Goal: Task Accomplishment & Management: Manage account settings

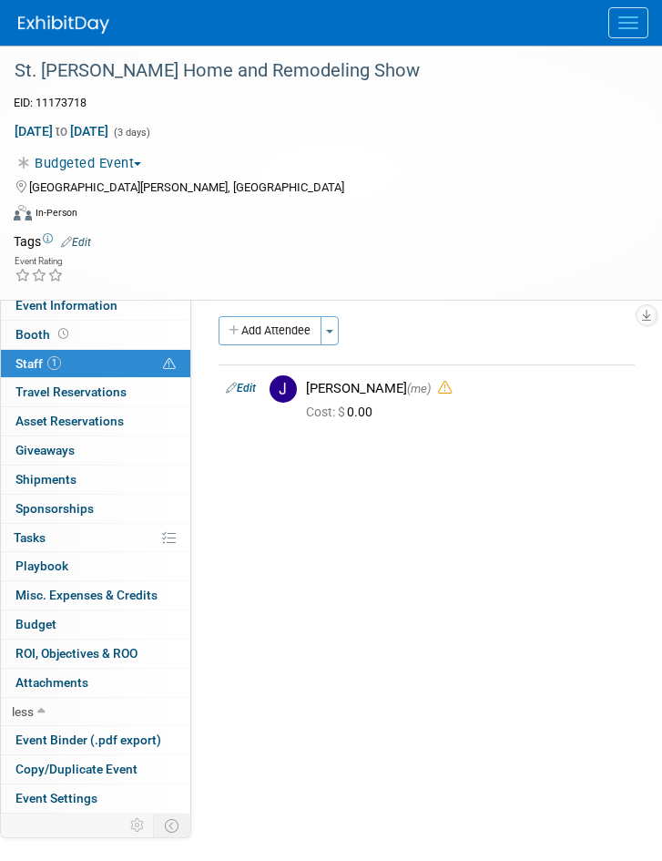
click at [525, 208] on div "Virtual In-Person Hybrid <img src="https://www.exhibitday.com/Images/Format-Vir…" at bounding box center [320, 215] width 612 height 27
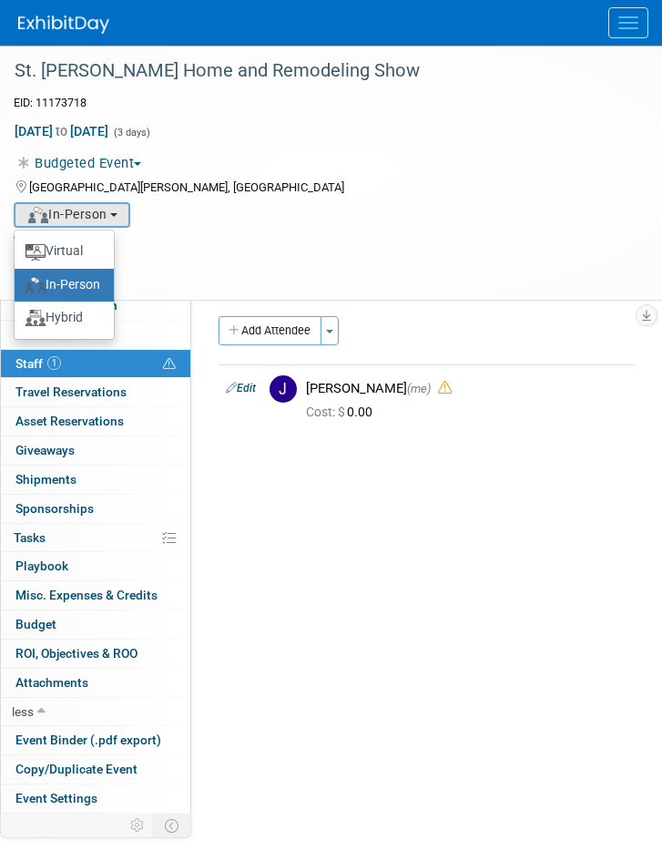
click at [559, 151] on div "Budgeted Event Committed Considering Not Going Event Request Payment Request Bu…" at bounding box center [320, 161] width 640 height 26
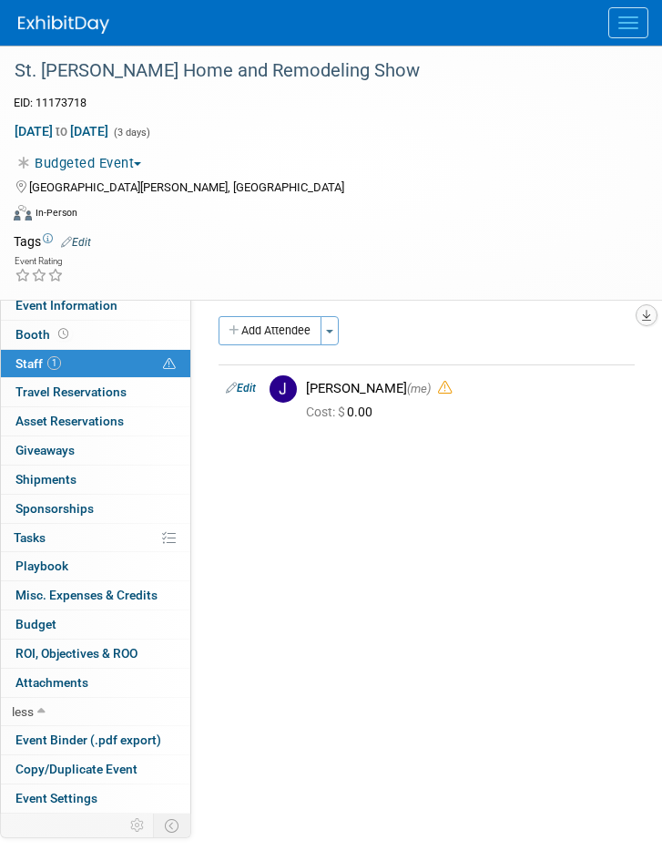
click at [642, 310] on icon "button" at bounding box center [646, 316] width 9 height 12
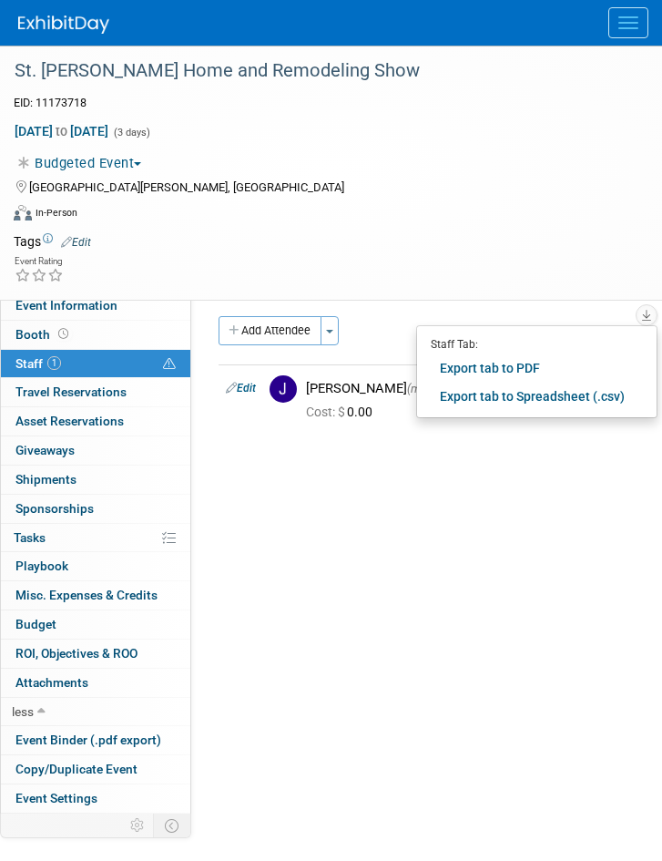
click at [603, 247] on td at bounding box center [358, 241] width 535 height 18
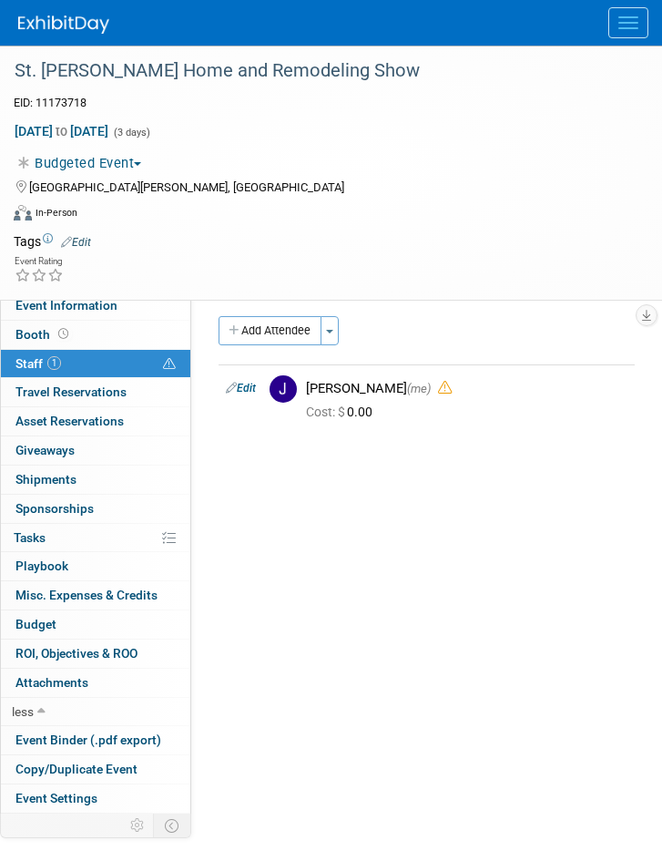
click at [636, 14] on button "Menu" at bounding box center [629, 22] width 40 height 31
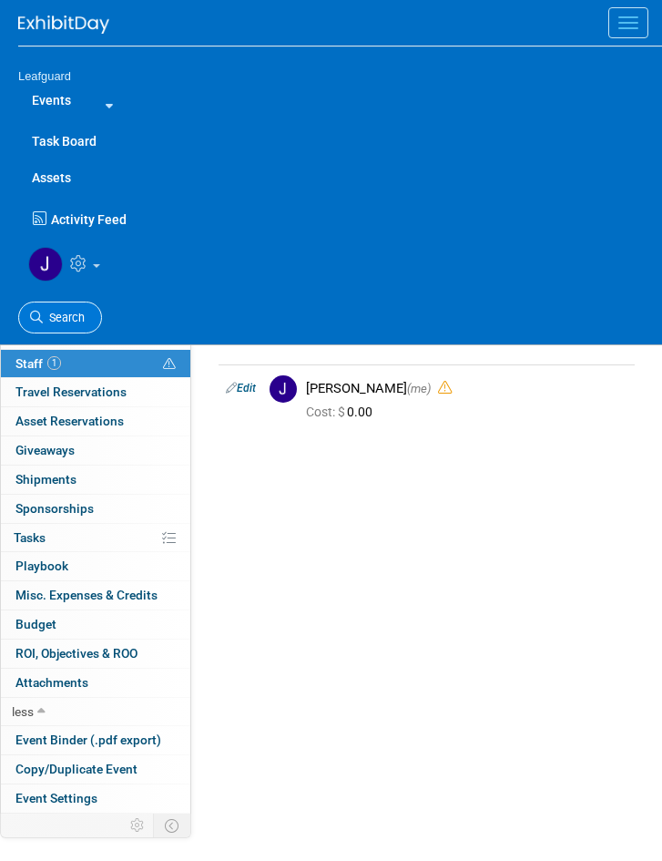
click at [39, 311] on icon at bounding box center [36, 317] width 13 height 13
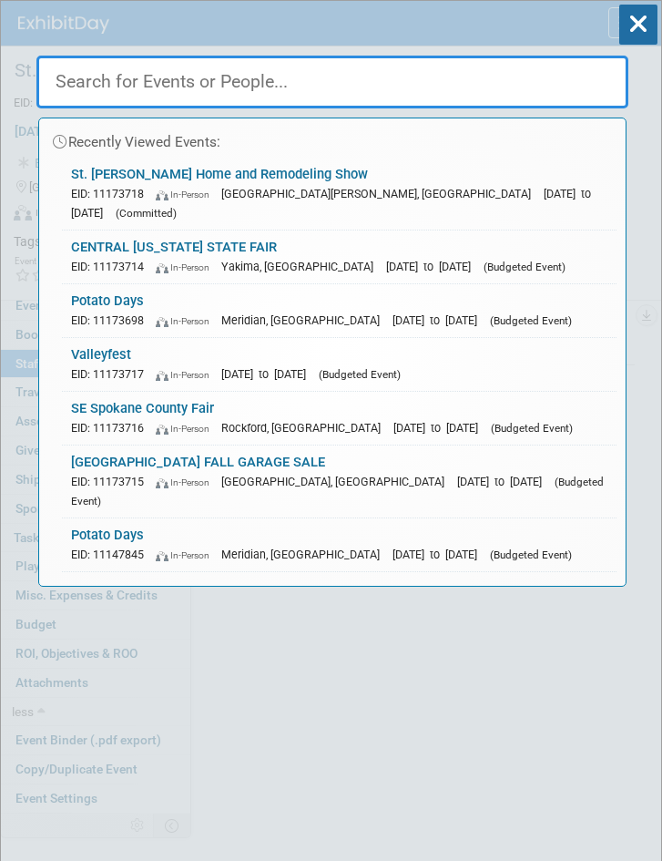
paste input "WestPoint Farmer's Market 2025"
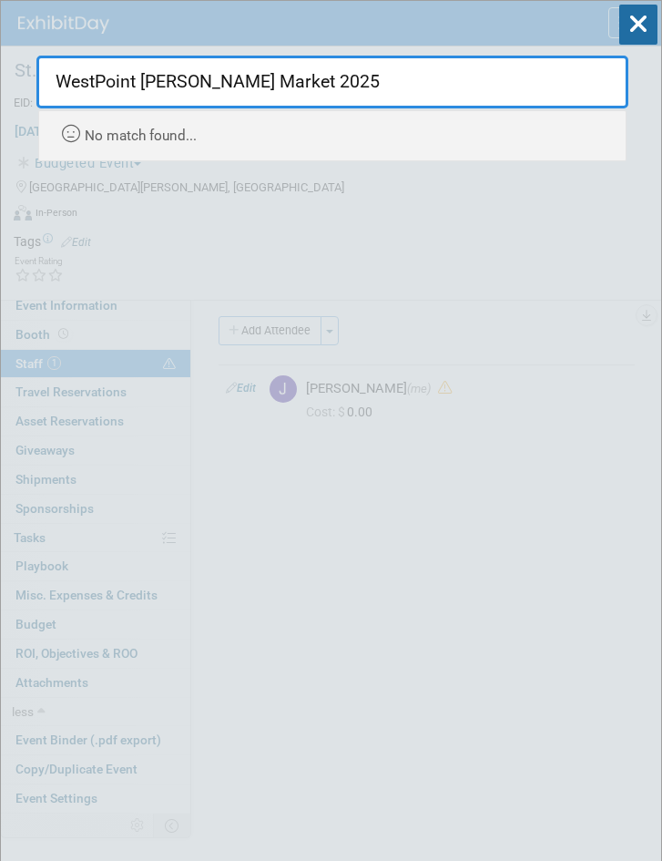
paste input "Syracuse Farmer's Market 2025"
drag, startPoint x: 609, startPoint y: 69, endPoint x: 8, endPoint y: 240, distance: 624.1
click at [0, 77] on html "Leafguard Events Add Event Bulk Upload Events Shareable Event Boards Recently V…" at bounding box center [331, 430] width 662 height 861
paste input "text"
type input "Syracuse Farmer's Market 2025"
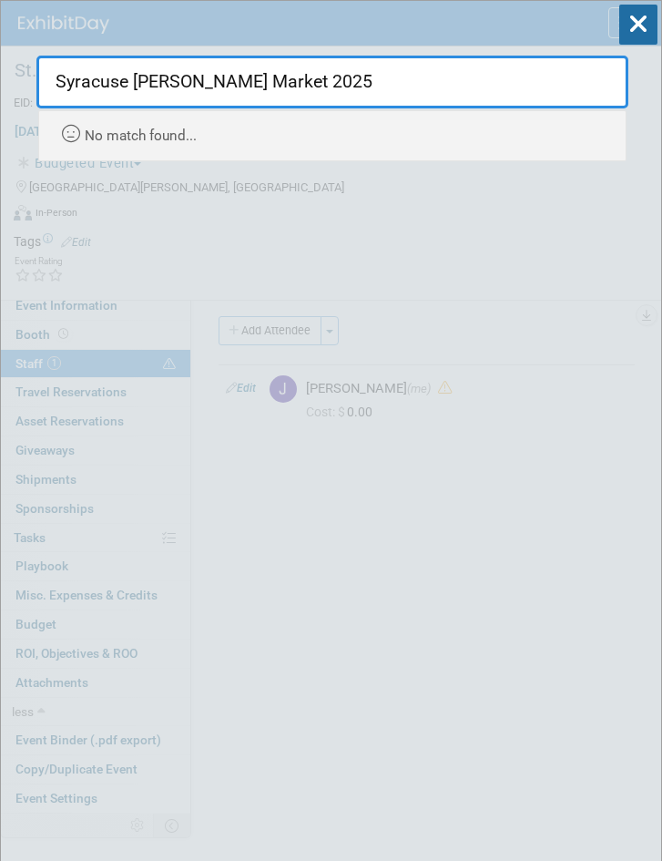
drag, startPoint x: 292, startPoint y: 79, endPoint x: 27, endPoint y: 118, distance: 266.9
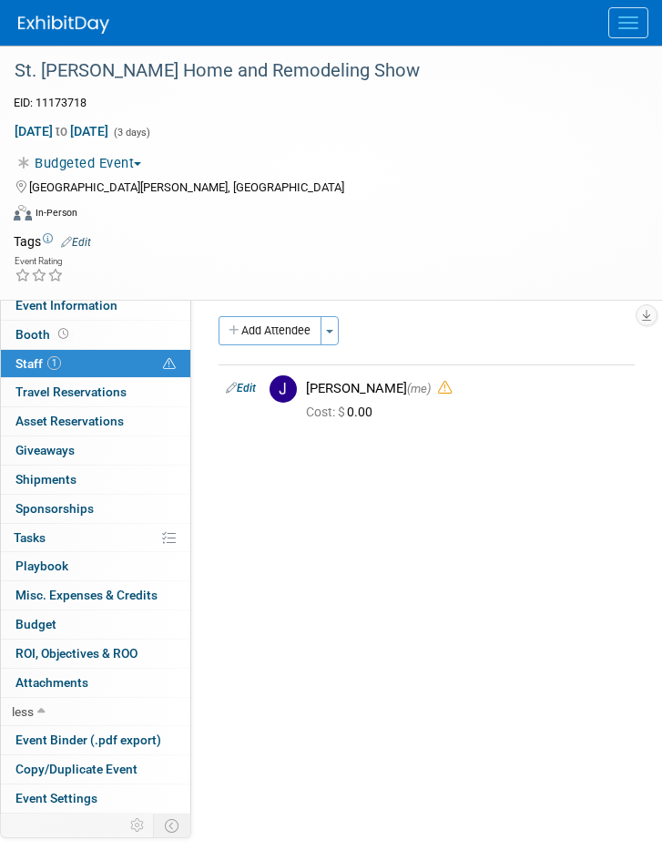
click at [624, 7] on button "Menu" at bounding box center [629, 22] width 40 height 31
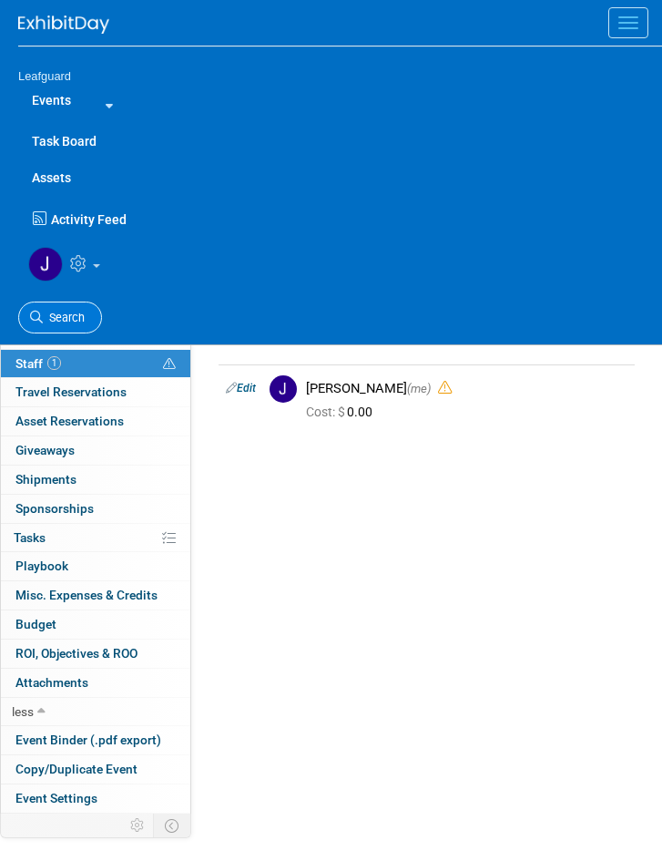
click at [40, 319] on icon at bounding box center [36, 317] width 13 height 13
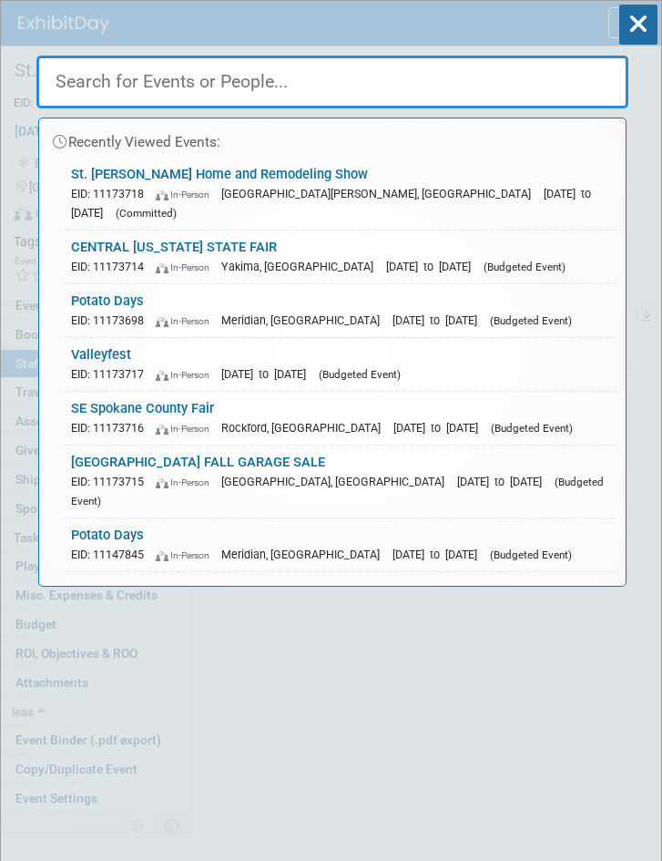
paste input "Sunset Farmer's Market 2025"
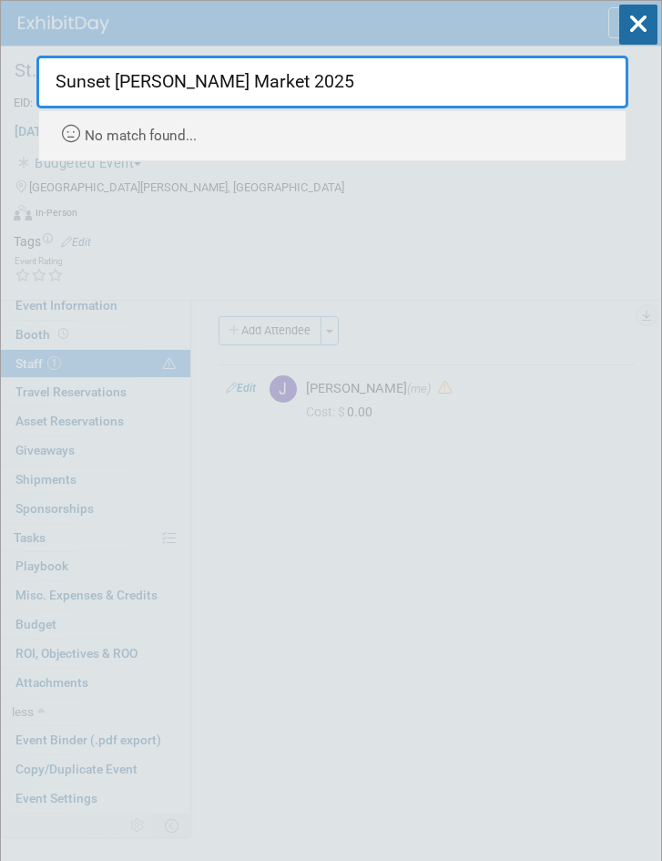
drag, startPoint x: 312, startPoint y: 89, endPoint x: 116, endPoint y: 152, distance: 206.6
click at [0, 124] on html "Leafguard Events Add Event Bulk Upload Events Shareable Event Boards Recently V…" at bounding box center [331, 430] width 662 height 861
paste input "WestPoin"
drag, startPoint x: 383, startPoint y: 87, endPoint x: -2, endPoint y: 97, distance: 384.6
click at [0, 97] on html "Leafguard Events Add Event Bulk Upload Events Shareable Event Boards Recently V…" at bounding box center [331, 430] width 662 height 861
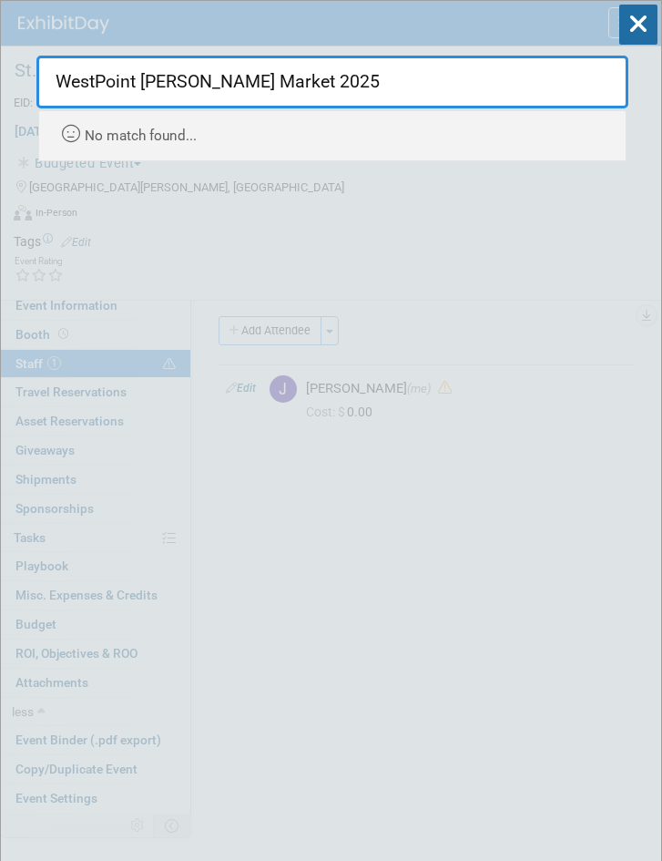
paste input "Syracuse"
drag, startPoint x: 363, startPoint y: 78, endPoint x: -2, endPoint y: 107, distance: 365.5
click at [0, 107] on html "Leafguard Events Add Event Bulk Upload Events Shareable Event Boards Recently V…" at bounding box center [331, 430] width 662 height 861
paste input "Sunset Farmer's Market 2025"
drag, startPoint x: 567, startPoint y: 71, endPoint x: 0, endPoint y: 118, distance: 568.6
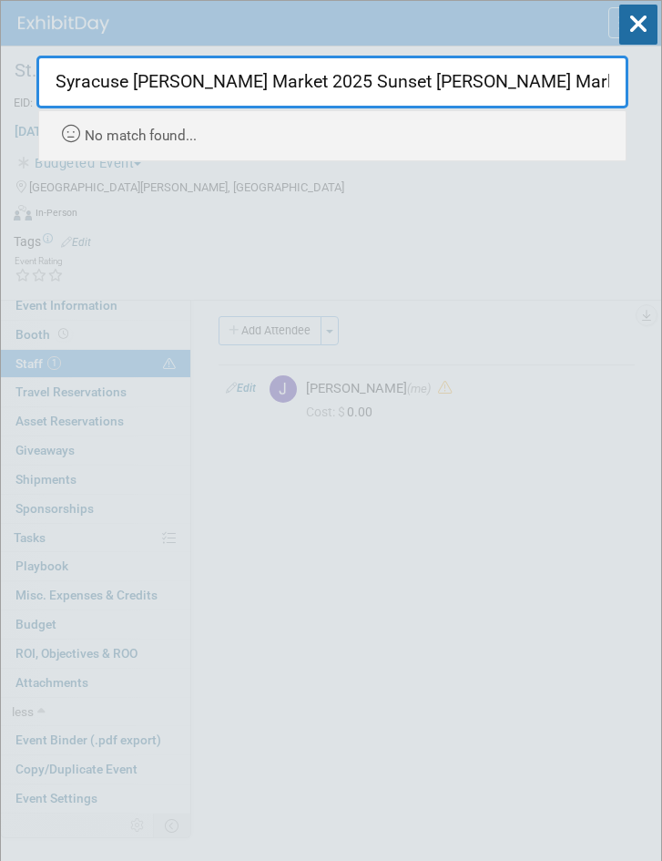
click at [0, 106] on html "Leafguard Events Add Event Bulk Upload Events Shareable Event Boards Recently V…" at bounding box center [331, 430] width 662 height 861
paste input "text"
drag, startPoint x: 331, startPoint y: 83, endPoint x: -2, endPoint y: 101, distance: 333.0
click at [0, 101] on html "Leafguard Events Add Event Bulk Upload Events Shareable Event Boards Recently V…" at bounding box center [331, 430] width 662 height 861
paste input "WestPoin"
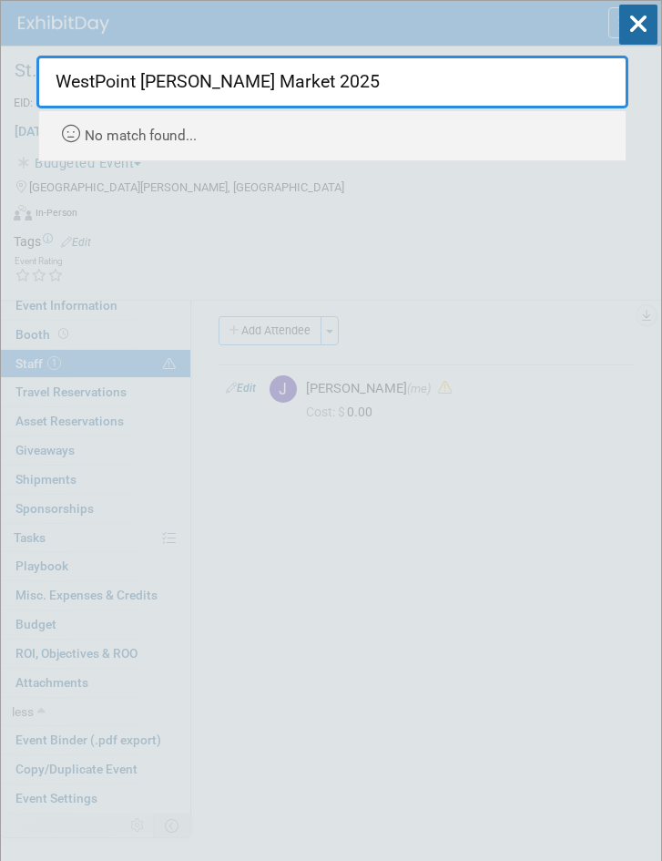
drag, startPoint x: 423, startPoint y: 87, endPoint x: 7, endPoint y: 109, distance: 416.0
click at [0, 86] on html "Leafguard Events Add Event Bulk Upload Events Shareable Event Boards Recently V…" at bounding box center [331, 430] width 662 height 861
paste input "Syracuse"
drag, startPoint x: 340, startPoint y: 75, endPoint x: -2, endPoint y: 101, distance: 342.6
click at [0, 101] on html "Leafguard Events Add Event Bulk Upload Events Shareable Event Boards Recently V…" at bounding box center [331, 430] width 662 height 861
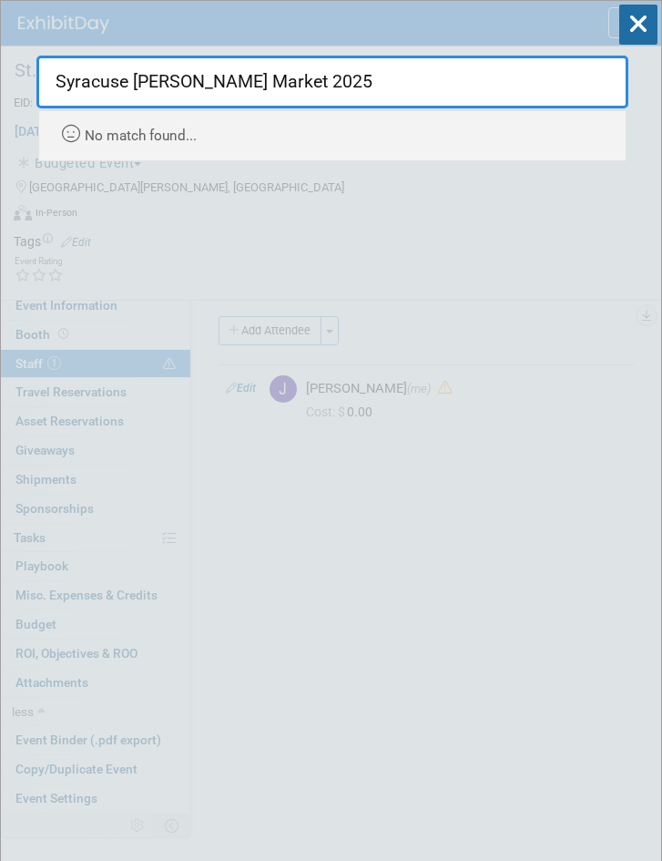
paste input "Utah State Fair"
type input "Utah State Fair 2025"
drag, startPoint x: 281, startPoint y: 92, endPoint x: 66, endPoint y: 125, distance: 217.5
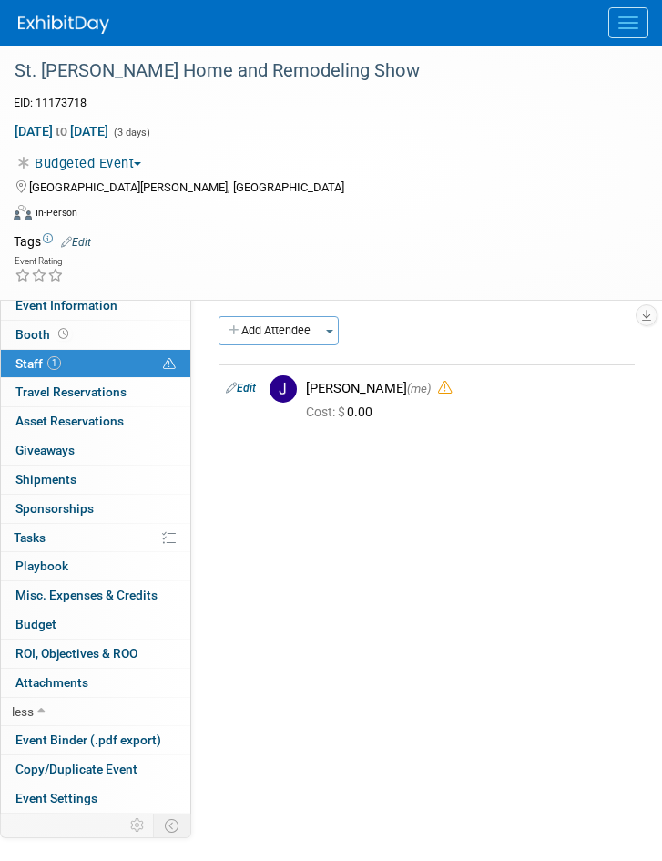
drag, startPoint x: 314, startPoint y: 67, endPoint x: 627, endPoint y: 13, distance: 317.2
click at [627, 13] on button "Menu" at bounding box center [629, 22] width 40 height 31
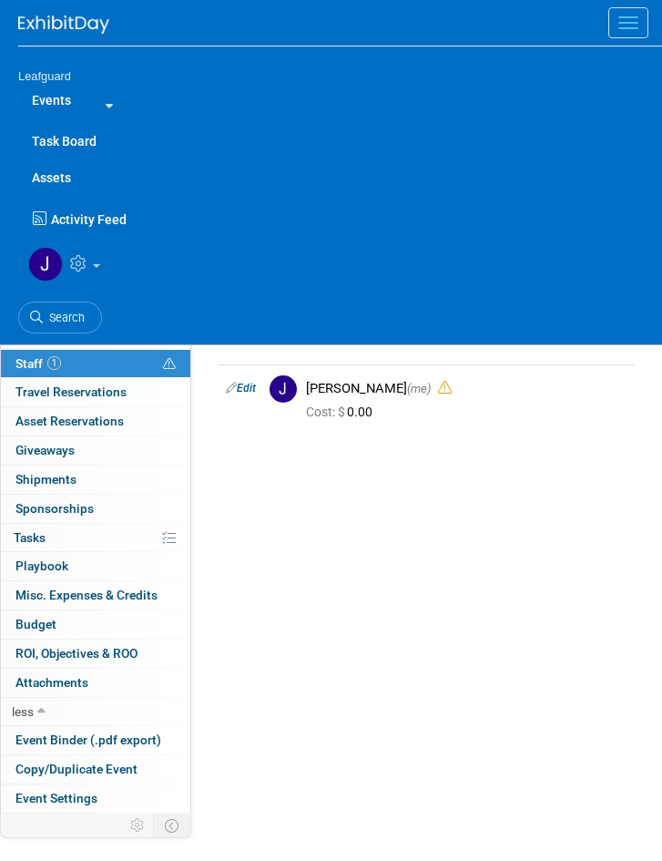
click at [77, 315] on span "Search" at bounding box center [64, 318] width 42 height 14
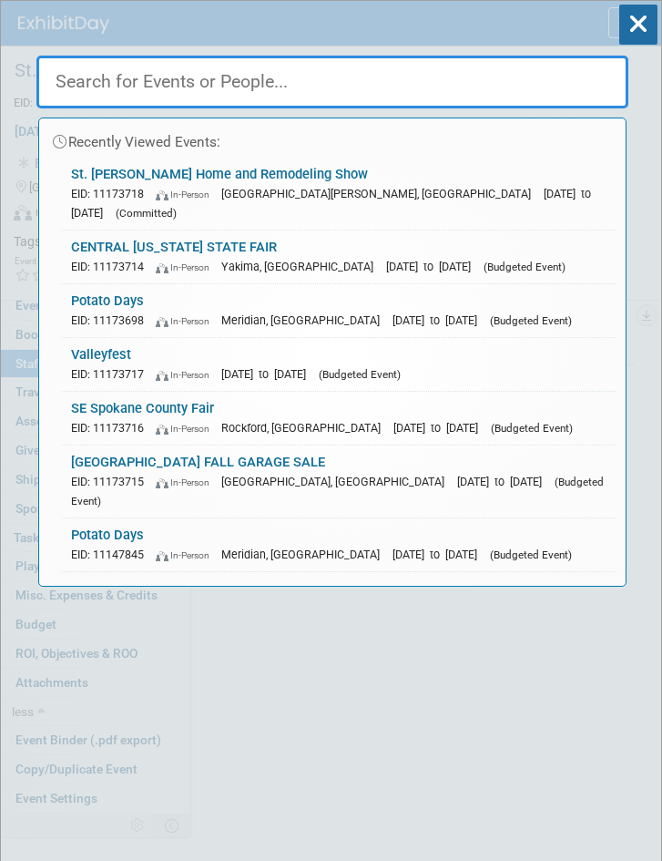
paste input "Sunset Farmer's Market 2025"
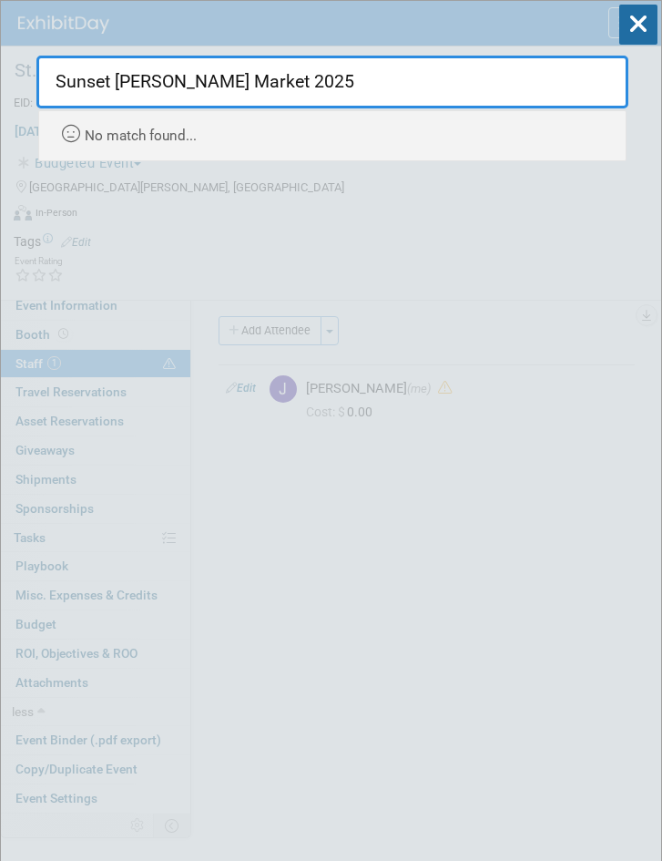
drag, startPoint x: 306, startPoint y: 82, endPoint x: 29, endPoint y: 141, distance: 283.2
click at [0, 114] on html "Leafguard Events Add Event Bulk Upload Events Shareable Event Boards Recently V…" at bounding box center [331, 430] width 662 height 861
paste input "Omaha Farmers Market"
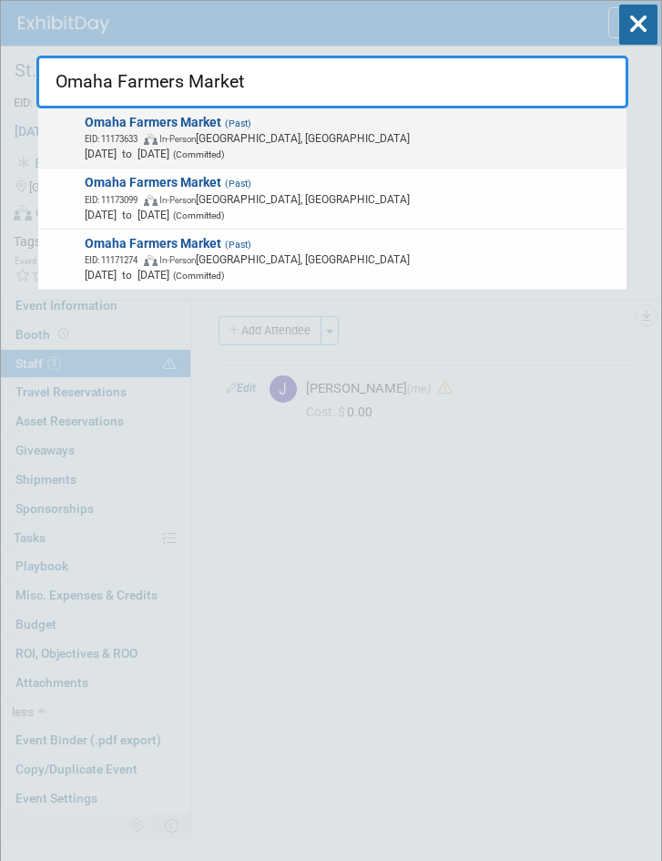
type input "Omaha Farmers Market"
click at [236, 137] on span "EID: 11173633 In-Person Omaha, NE" at bounding box center [353, 137] width 536 height 15
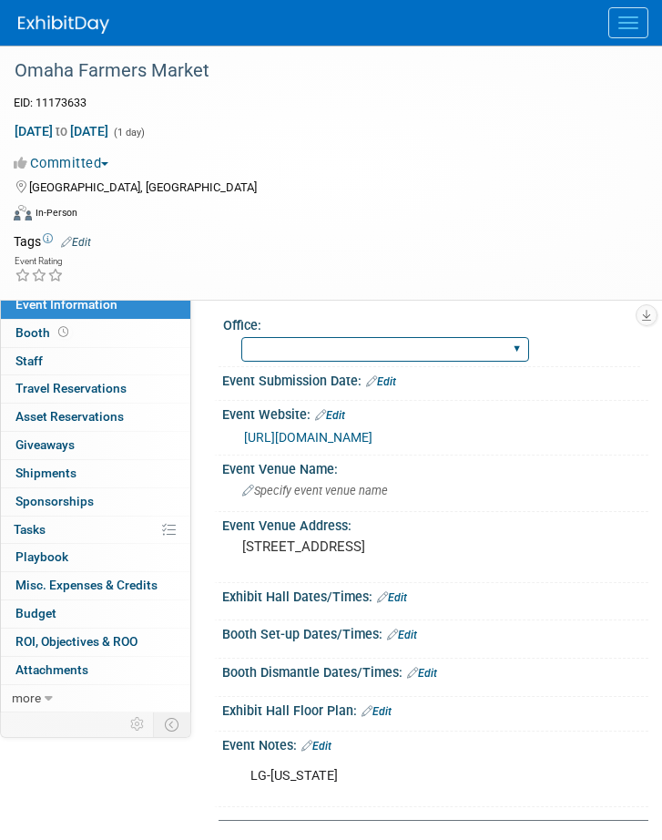
click at [349, 346] on select "Albany Arkansas Austin Birmingham Charlotte Chicago Cleveland Colorado Columbia…" at bounding box center [385, 349] width 288 height 25
select select "[US_STATE]"
click at [241, 337] on select "Albany Arkansas Austin Birmingham Charlotte Chicago Cleveland Colorado Columbia…" at bounding box center [385, 349] width 288 height 25
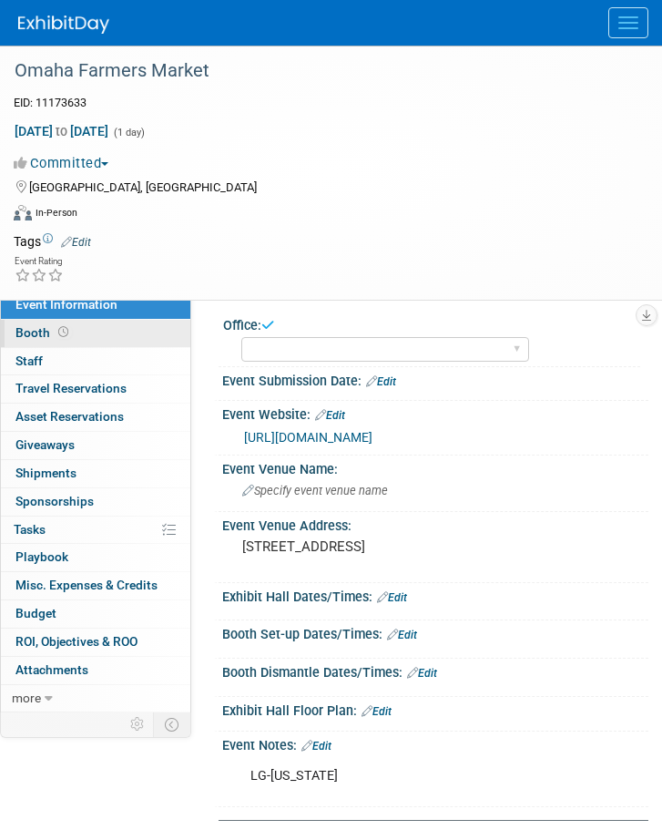
click at [29, 332] on span "Booth" at bounding box center [43, 332] width 56 height 15
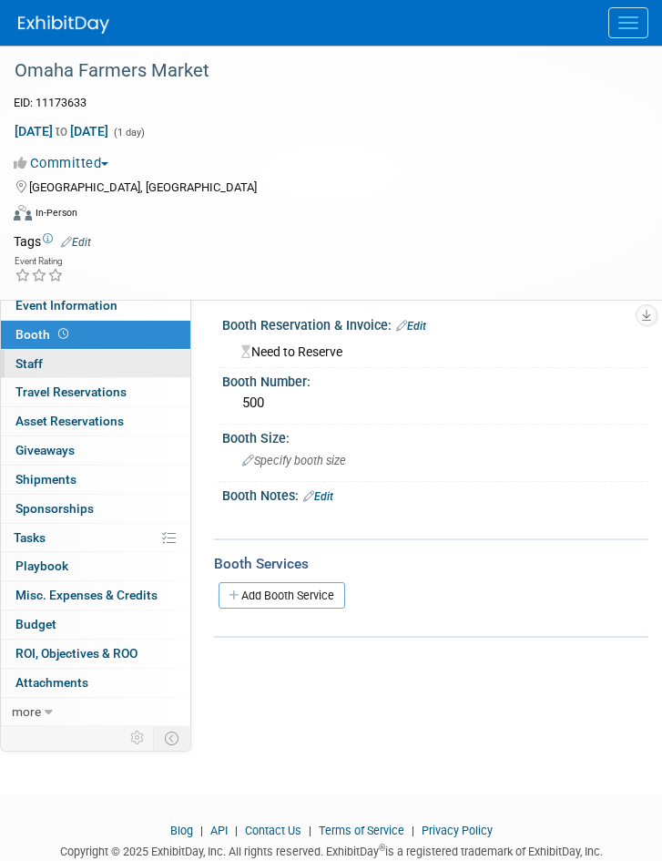
click at [33, 359] on span "Staff 0" at bounding box center [28, 363] width 27 height 15
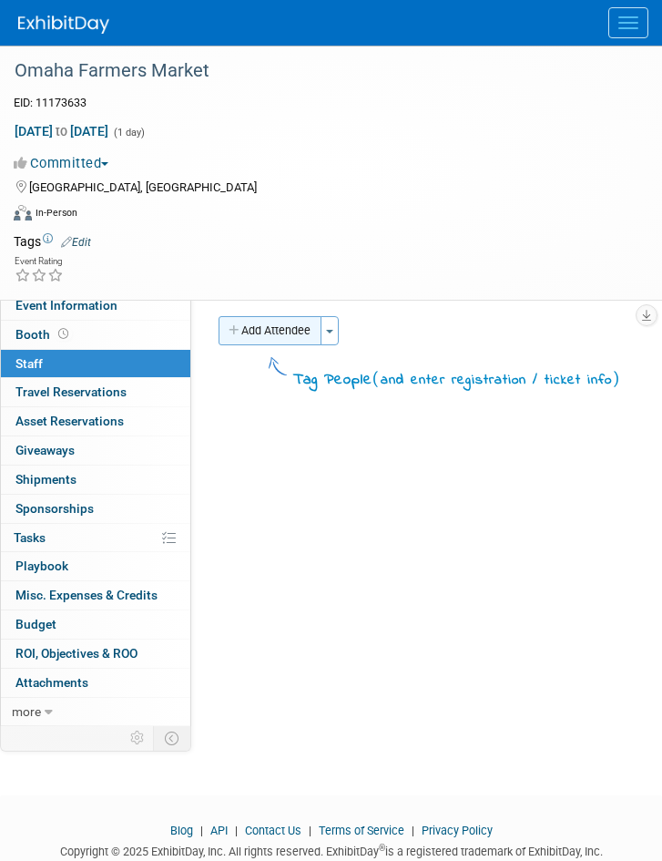
click at [308, 326] on button "Add Attendee" at bounding box center [270, 330] width 103 height 29
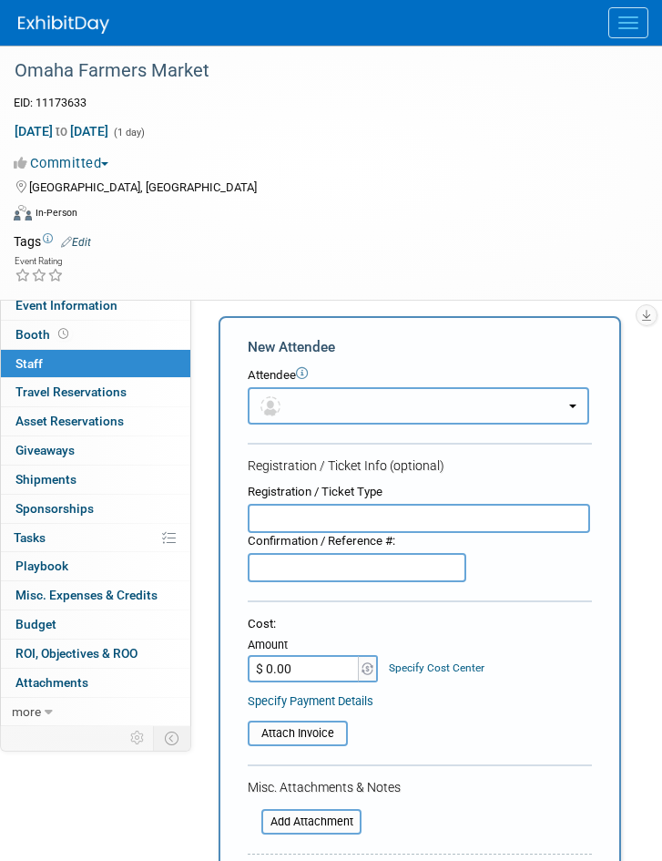
click at [331, 419] on button "button" at bounding box center [419, 405] width 342 height 37
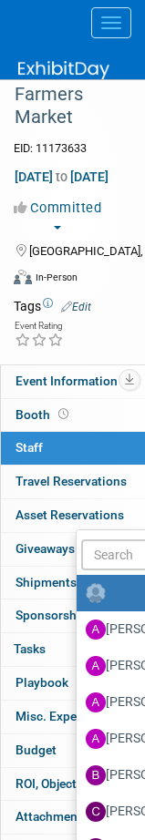
click at [36, 449] on span "Staff 0" at bounding box center [28, 447] width 27 height 15
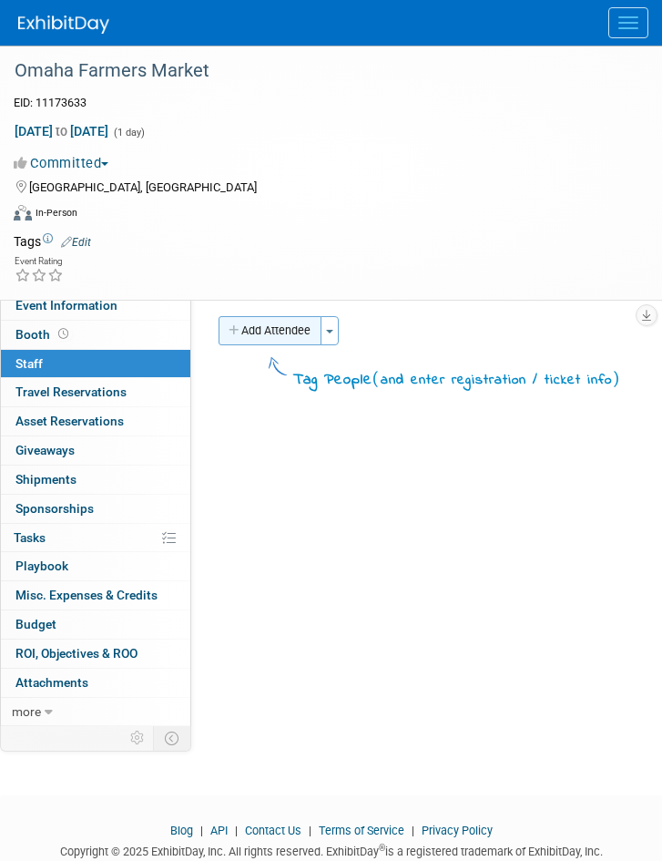
click at [281, 321] on button "Add Attendee" at bounding box center [270, 330] width 103 height 29
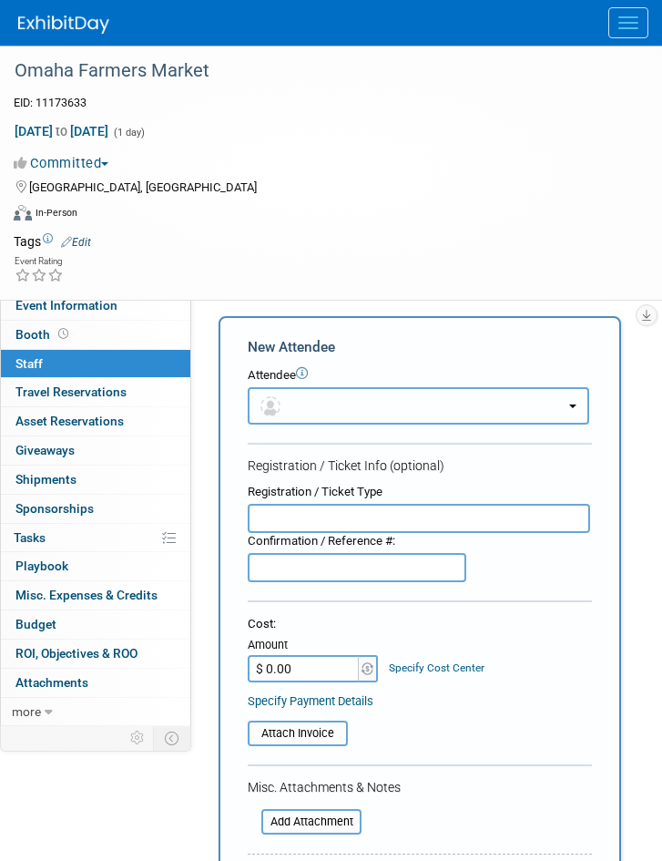
click at [306, 406] on button "button" at bounding box center [419, 405] width 342 height 37
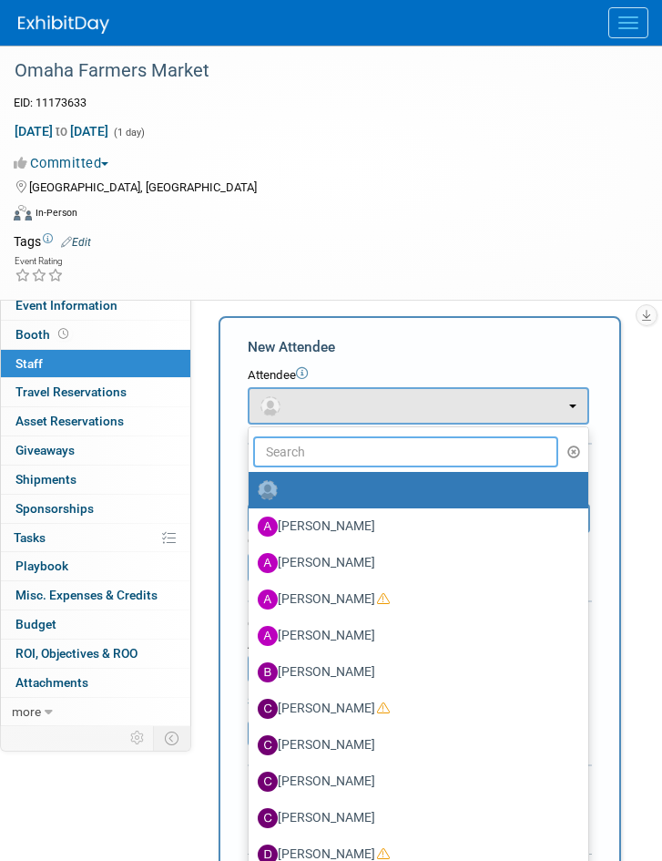
click at [303, 451] on input "text" at bounding box center [405, 451] width 305 height 31
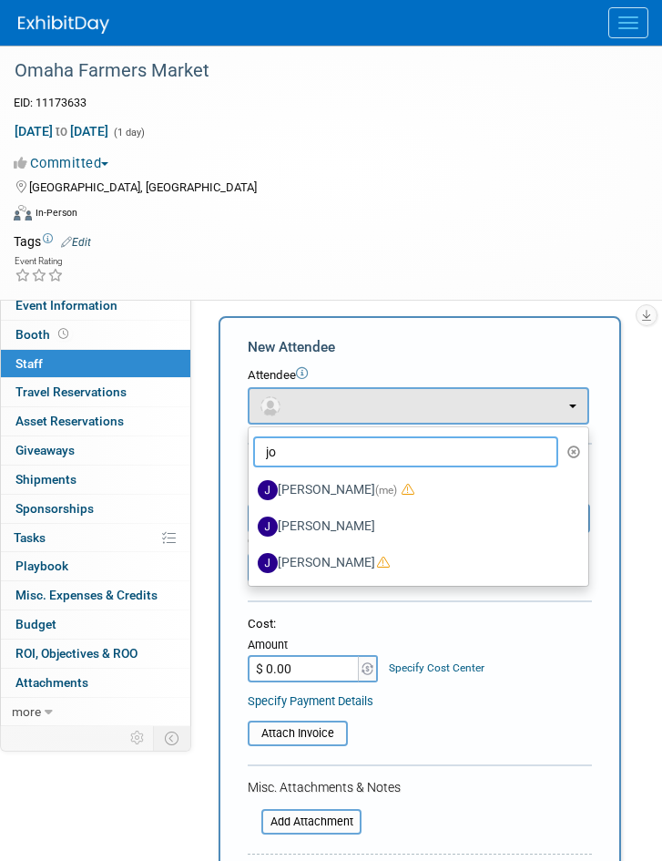
type input "jo"
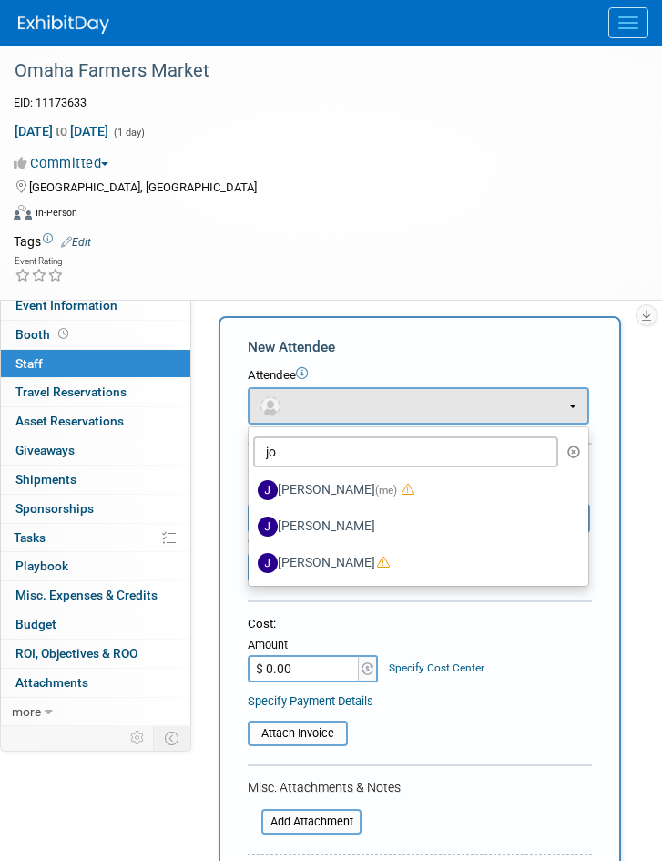
click at [338, 494] on label "[PERSON_NAME] (me)" at bounding box center [414, 490] width 312 height 29
click at [251, 494] on input "[PERSON_NAME] (me)" at bounding box center [246, 488] width 12 height 12
select select "42b345c0-50c4-4e30-b12f-944b97d3667c"
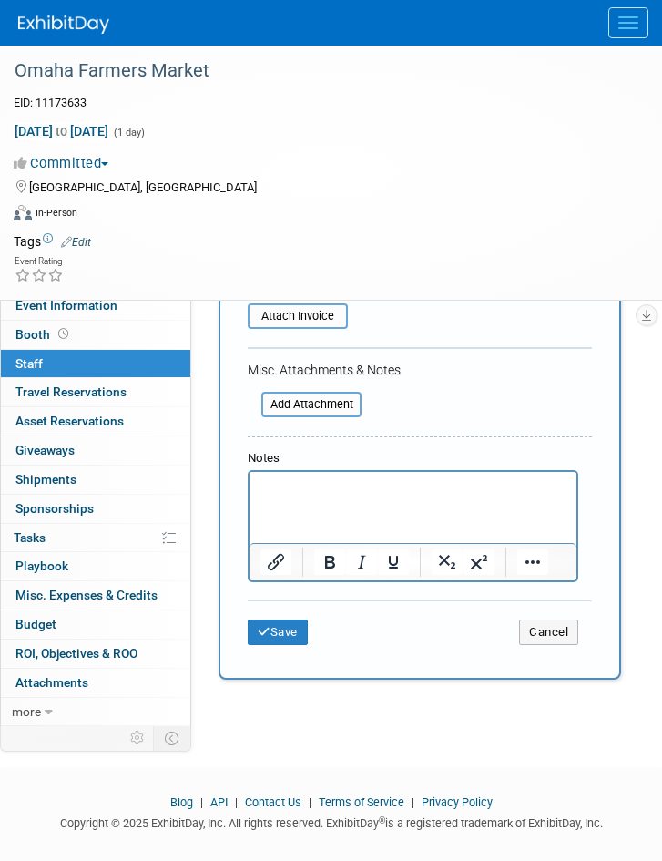
scroll to position [600, 0]
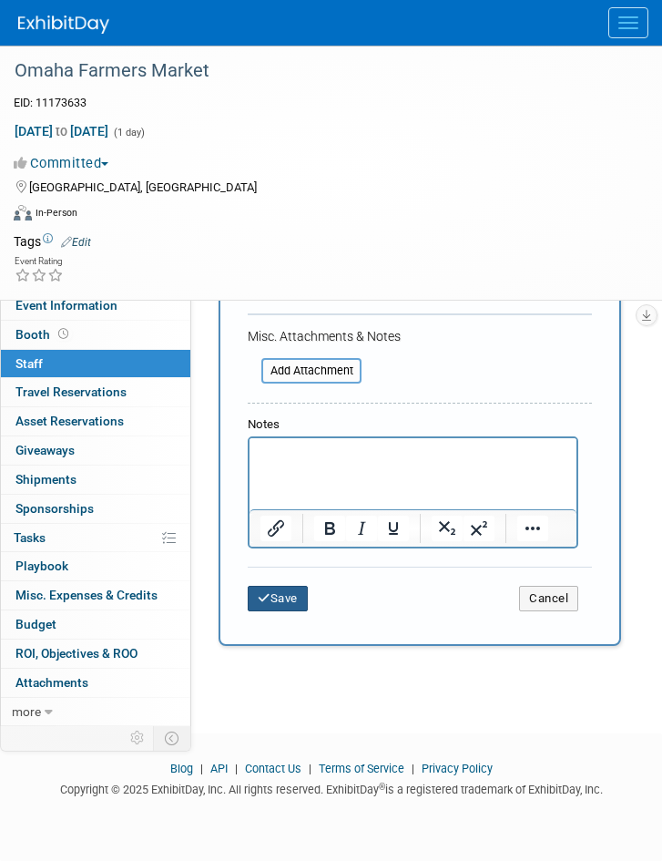
click at [282, 599] on button "Save" at bounding box center [278, 599] width 60 height 26
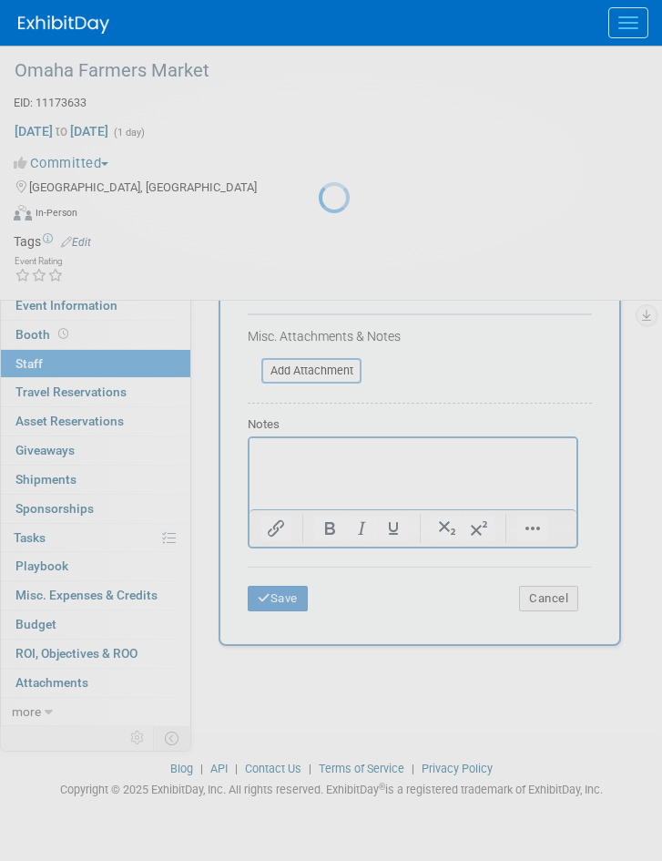
scroll to position [62, 0]
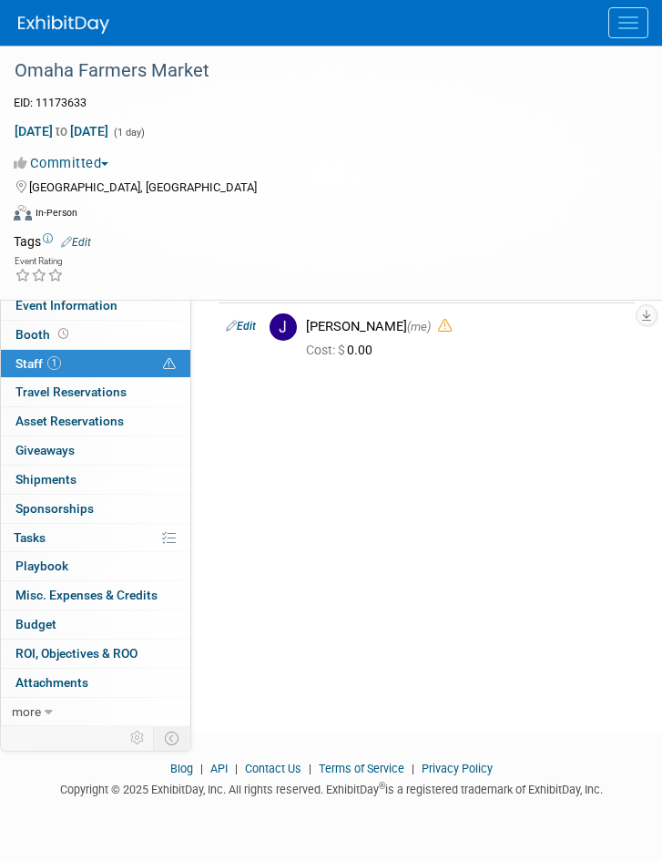
drag, startPoint x: 621, startPoint y: 18, endPoint x: 598, endPoint y: 48, distance: 38.3
click at [621, 18] on button "Menu" at bounding box center [629, 22] width 40 height 31
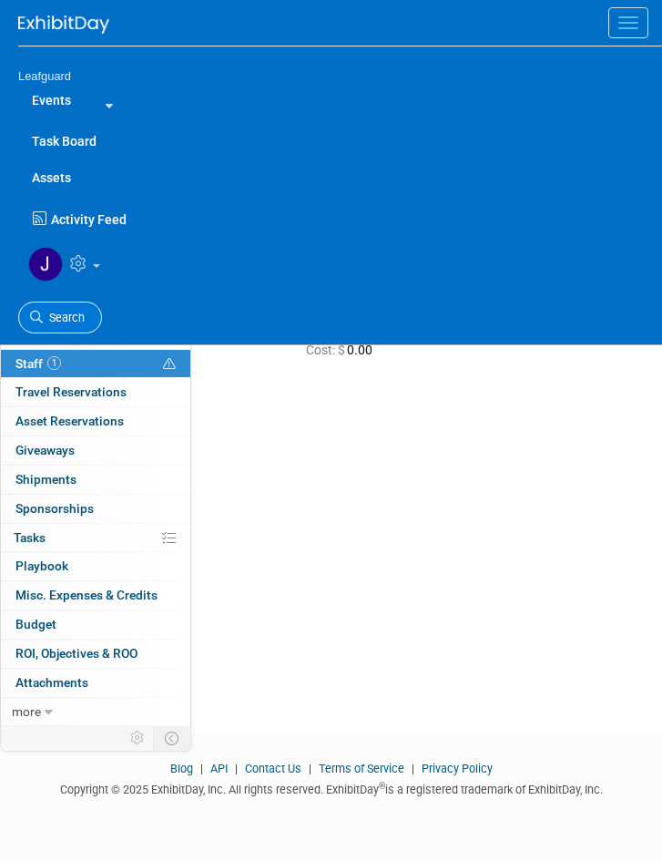
click at [68, 318] on span "Search" at bounding box center [64, 318] width 42 height 14
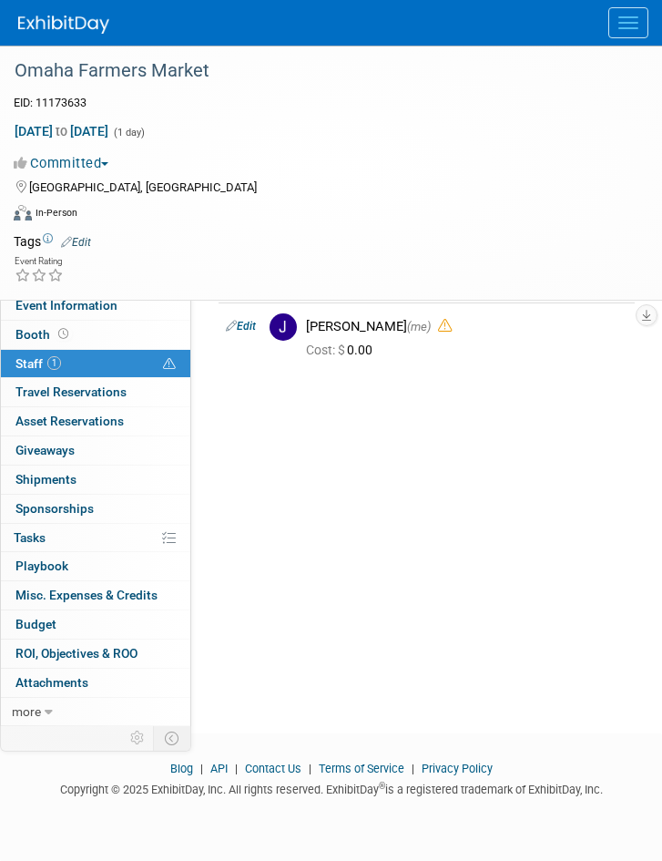
scroll to position [0, 0]
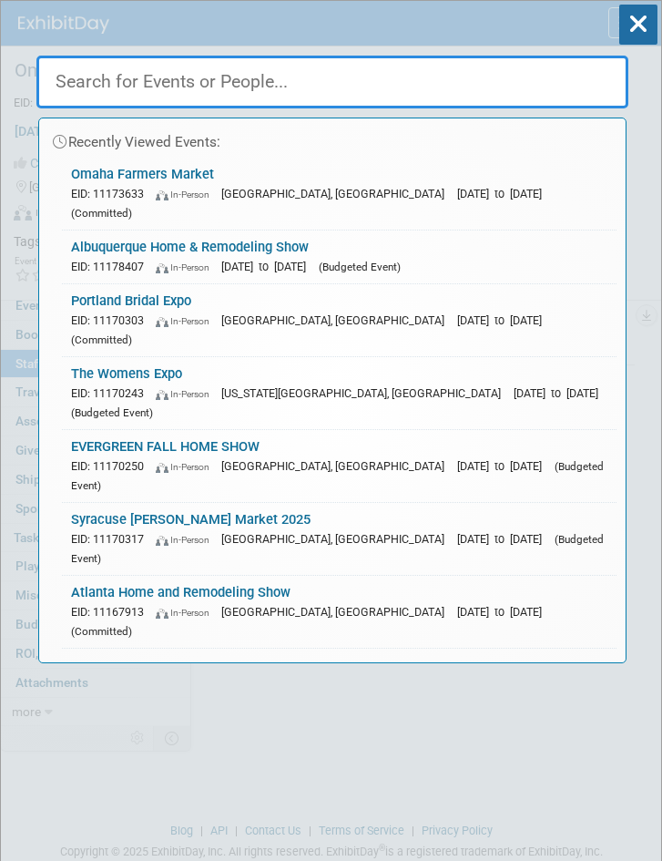
click at [278, 56] on input "text" at bounding box center [332, 82] width 592 height 53
click at [306, 64] on input "text" at bounding box center [332, 82] width 592 height 53
paste input "Richardson County Fair"
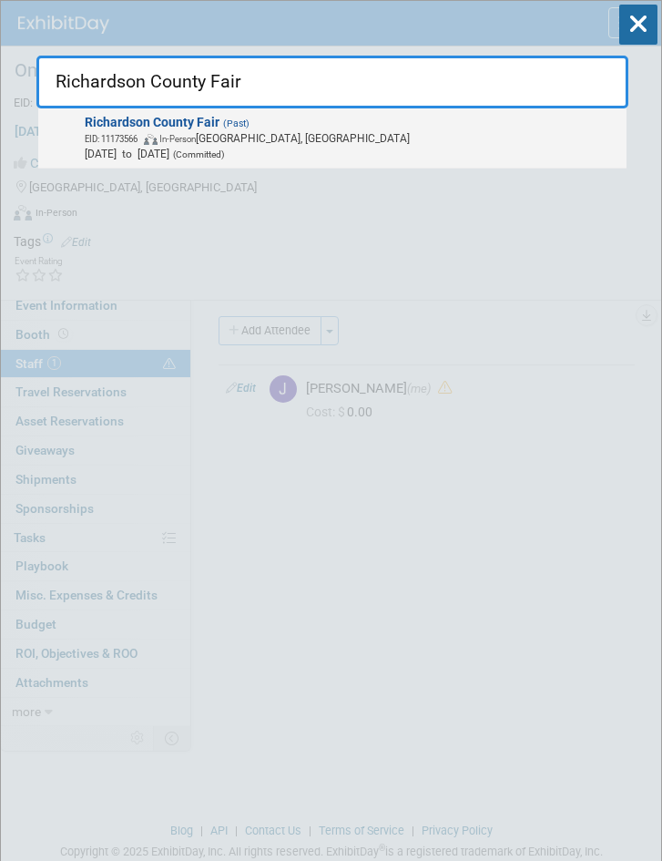
type input "Richardson County Fair"
click at [303, 140] on span "EID: 11173566 In-Person Humboldt, NE" at bounding box center [353, 137] width 536 height 15
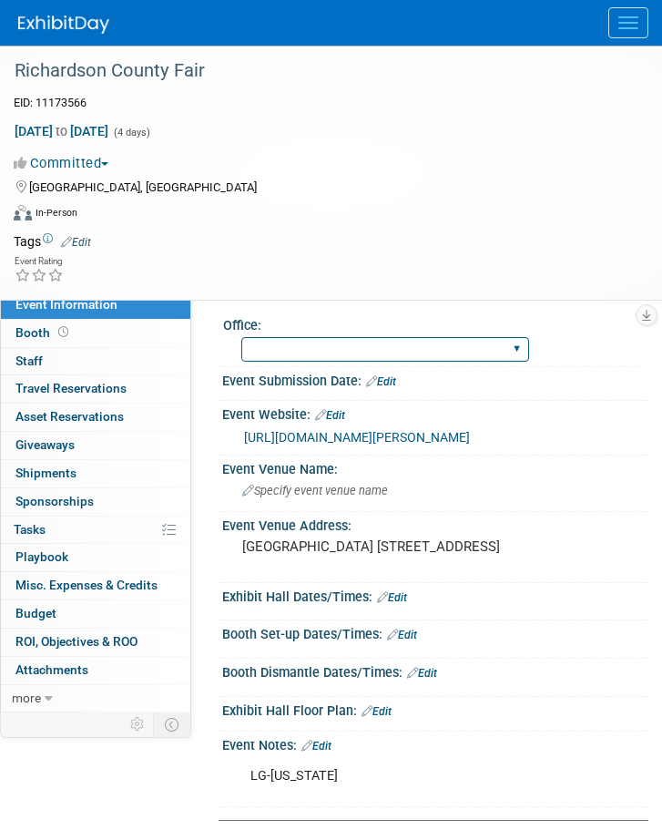
click at [385, 341] on select "Albany Arkansas Austin Birmingham Charlotte Chicago Cleveland Colorado Columbia…" at bounding box center [385, 349] width 288 height 25
select select "[US_STATE]"
click at [241, 337] on select "Albany Arkansas Austin Birmingham Charlotte Chicago Cleveland Colorado Columbia…" at bounding box center [385, 349] width 288 height 25
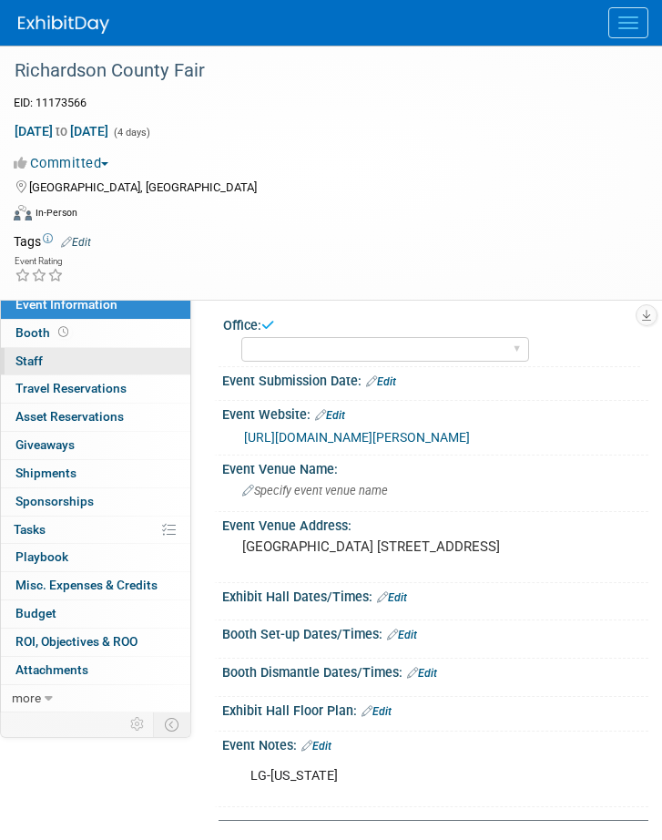
click at [27, 362] on span "Staff 0" at bounding box center [28, 360] width 27 height 15
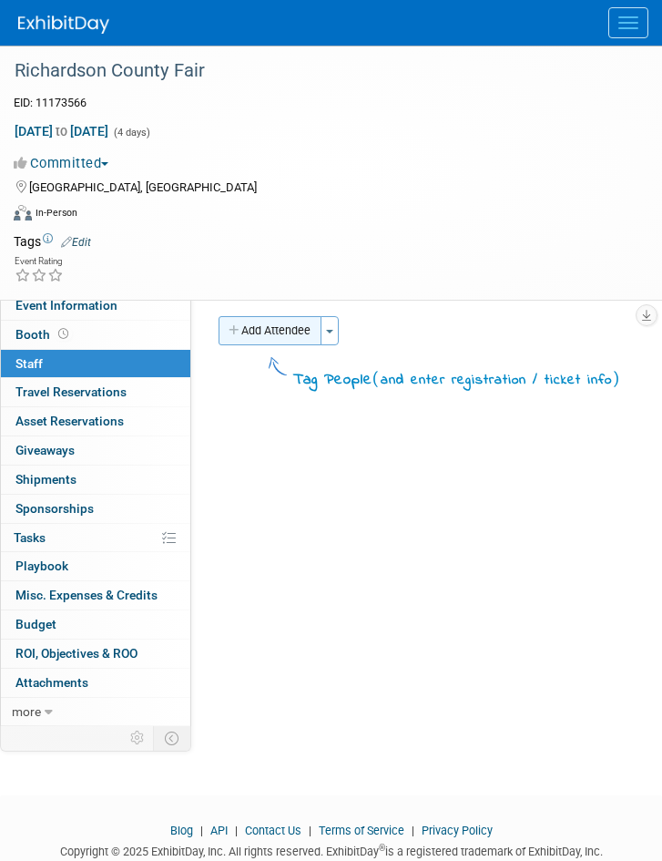
click at [293, 329] on button "Add Attendee" at bounding box center [270, 330] width 103 height 29
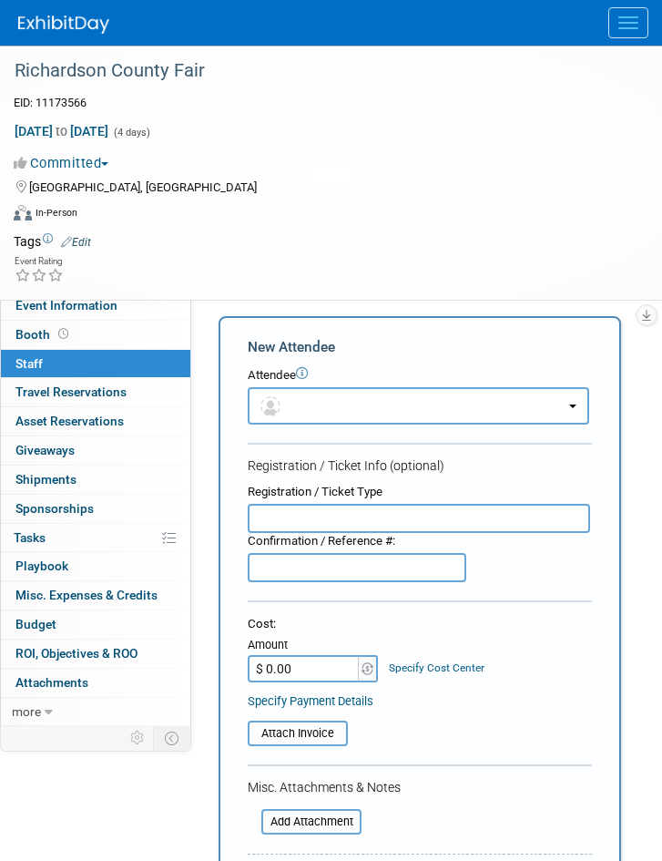
click at [295, 427] on form "New Attendee Attendee <img src="https://www.exhibitday.com/Images/Unassigned-Us…" at bounding box center [420, 696] width 344 height 718
click at [311, 415] on button "button" at bounding box center [419, 405] width 342 height 37
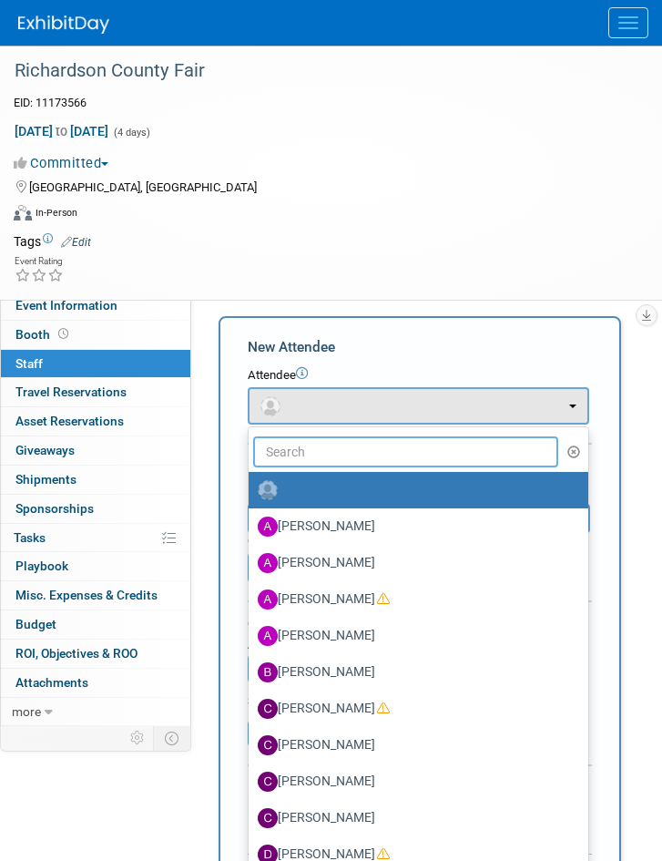
click at [310, 453] on input "text" at bounding box center [405, 451] width 305 height 31
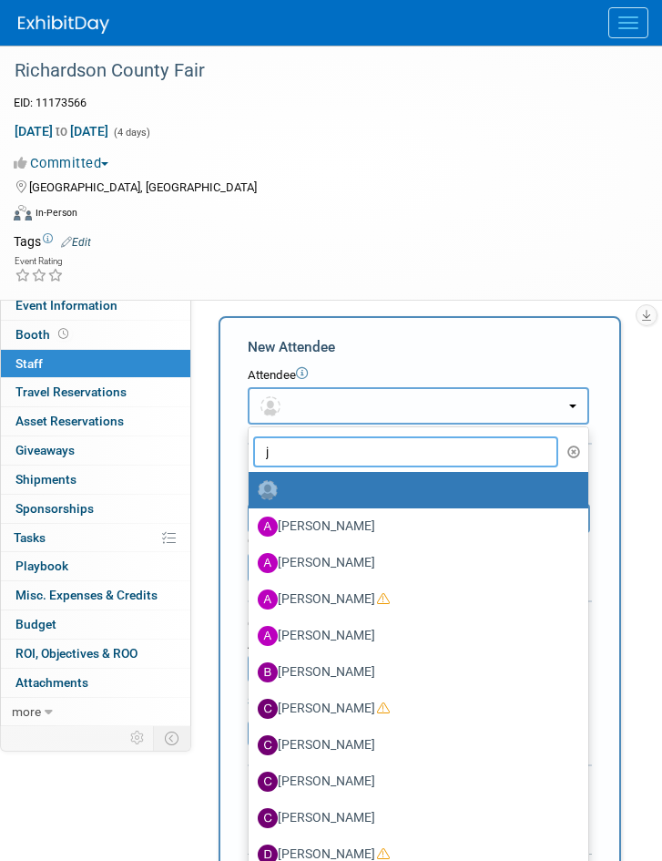
type input "jo"
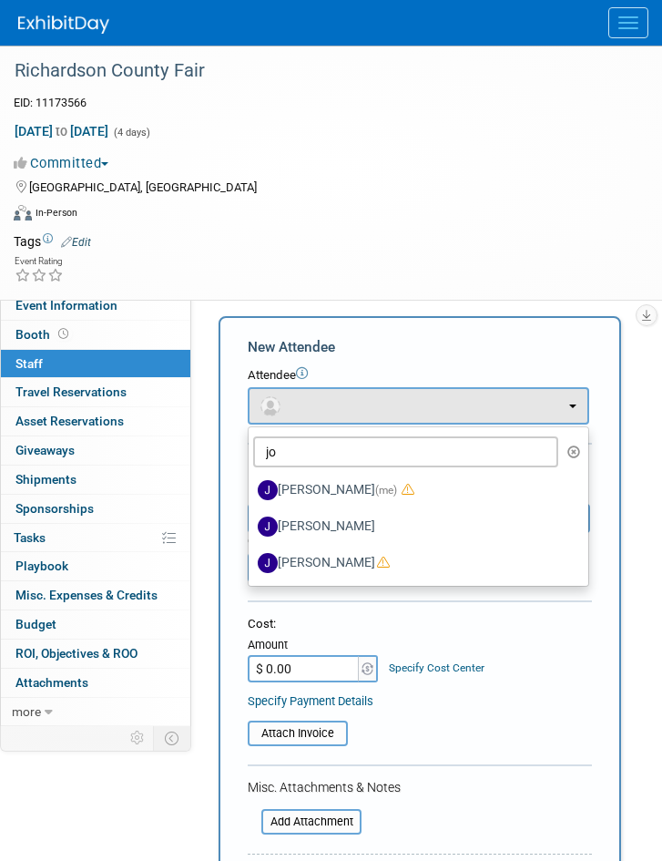
click at [342, 491] on label "[PERSON_NAME] (me)" at bounding box center [414, 490] width 312 height 29
click at [251, 491] on input "[PERSON_NAME] (me)" at bounding box center [246, 488] width 12 height 12
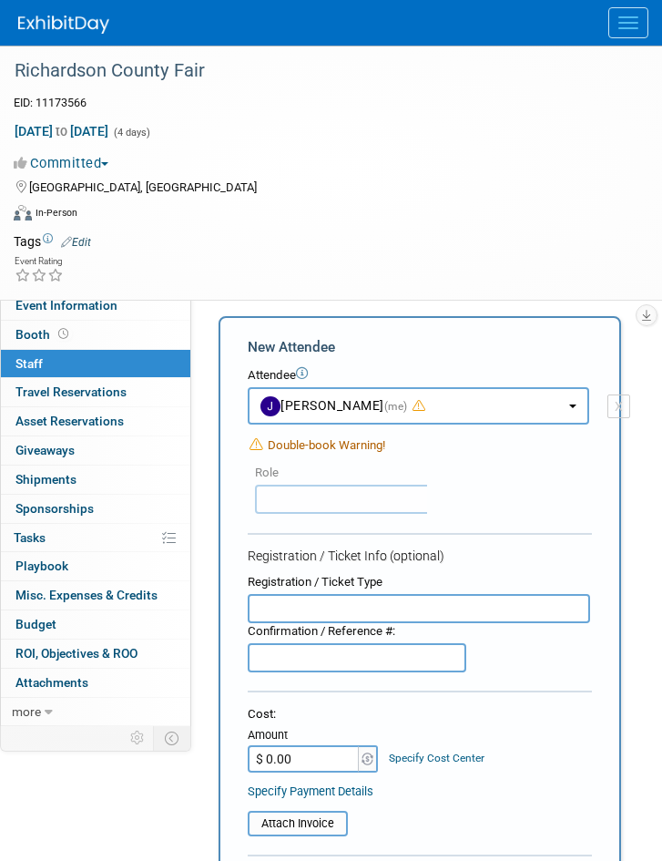
select select "42b345c0-50c4-4e30-b12f-944b97d3667c"
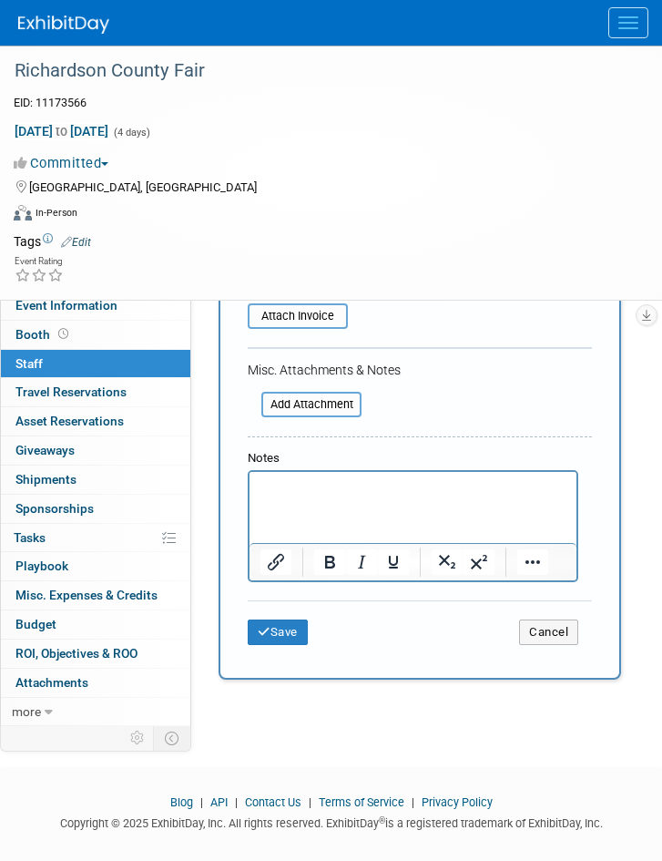
scroll to position [600, 0]
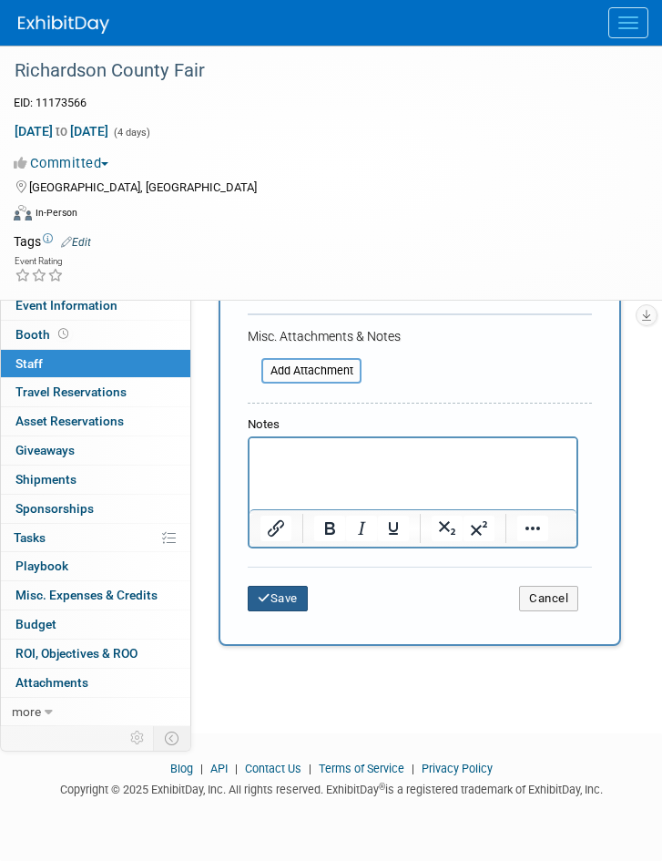
click at [282, 592] on button "Save" at bounding box center [278, 599] width 60 height 26
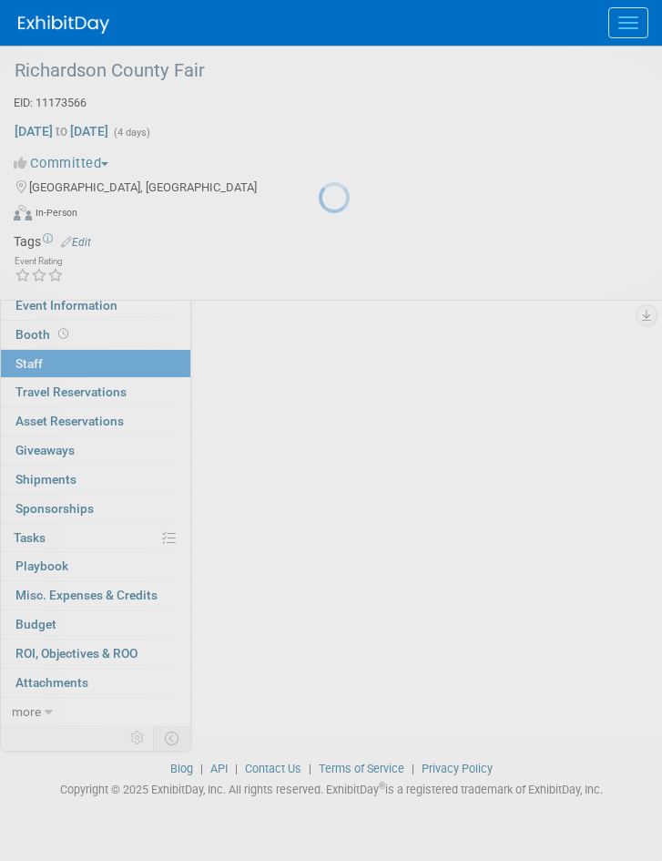
scroll to position [62, 0]
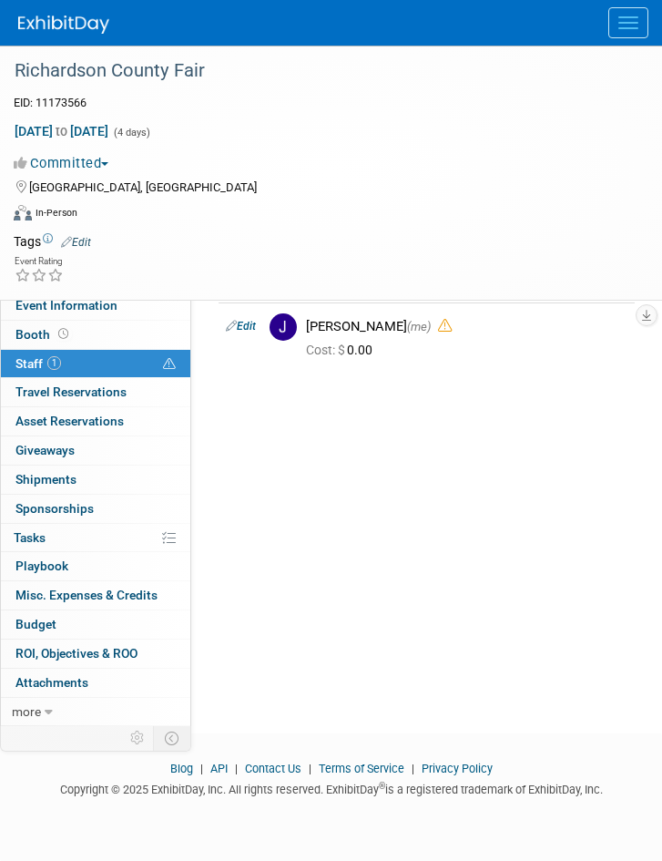
click at [635, 27] on span "Menu" at bounding box center [629, 28] width 20 height 2
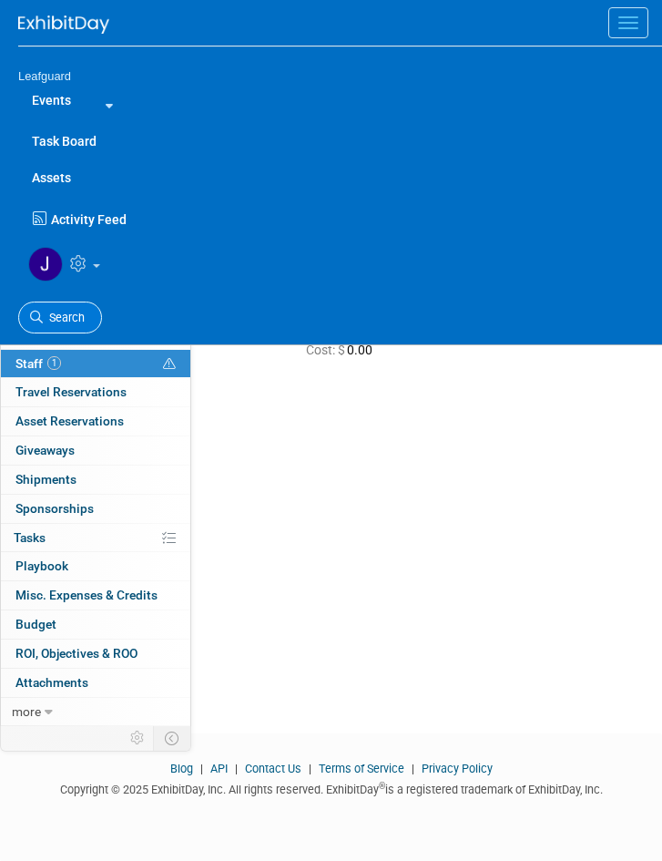
click at [52, 306] on link "Search" at bounding box center [60, 318] width 84 height 32
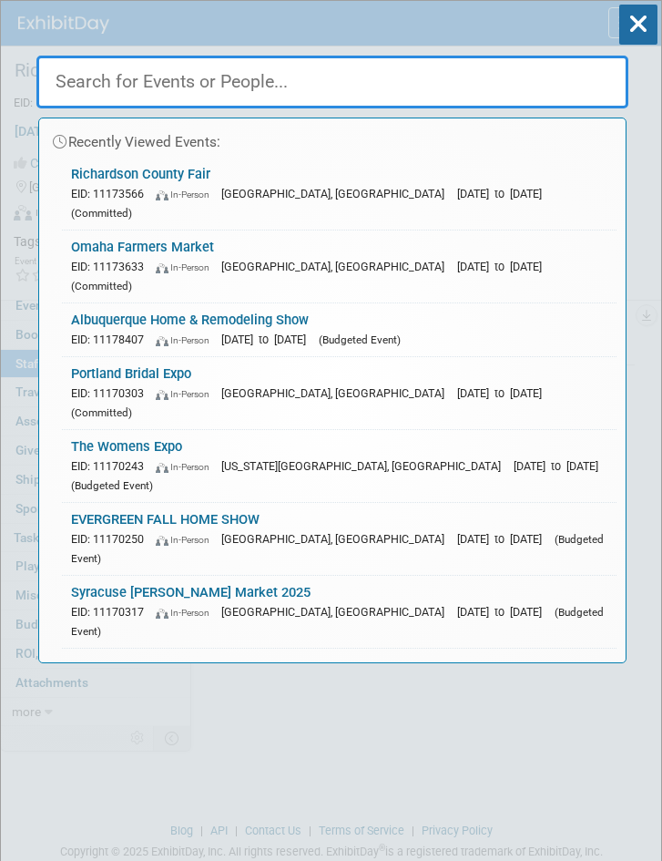
click at [340, 84] on input "text" at bounding box center [332, 82] width 592 height 53
paste input "Spirit of Boise Nite Glow"
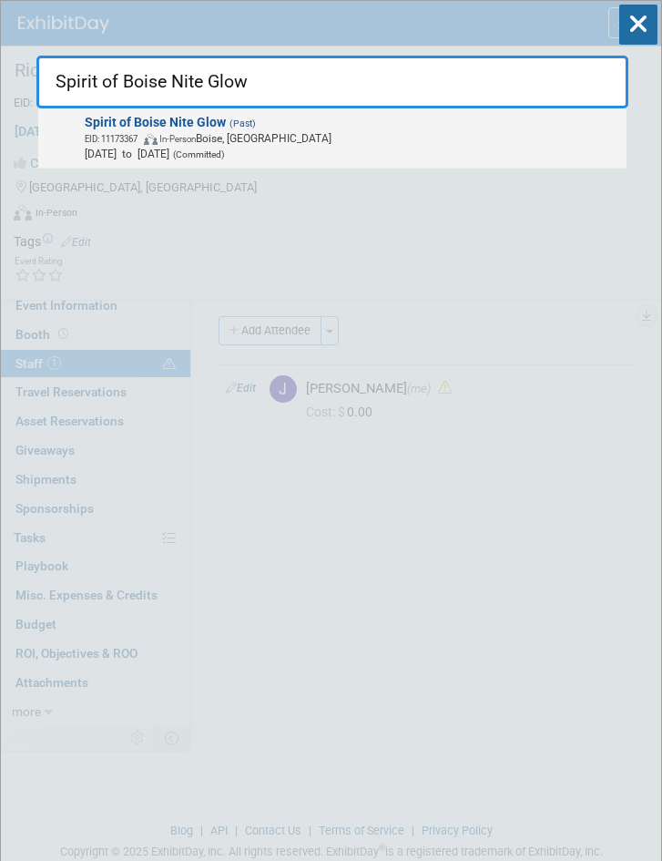
type input "Spirit of Boise Nite Glow"
click at [222, 141] on span "EID: 11173367 In-Person Boise, ID" at bounding box center [353, 137] width 536 height 15
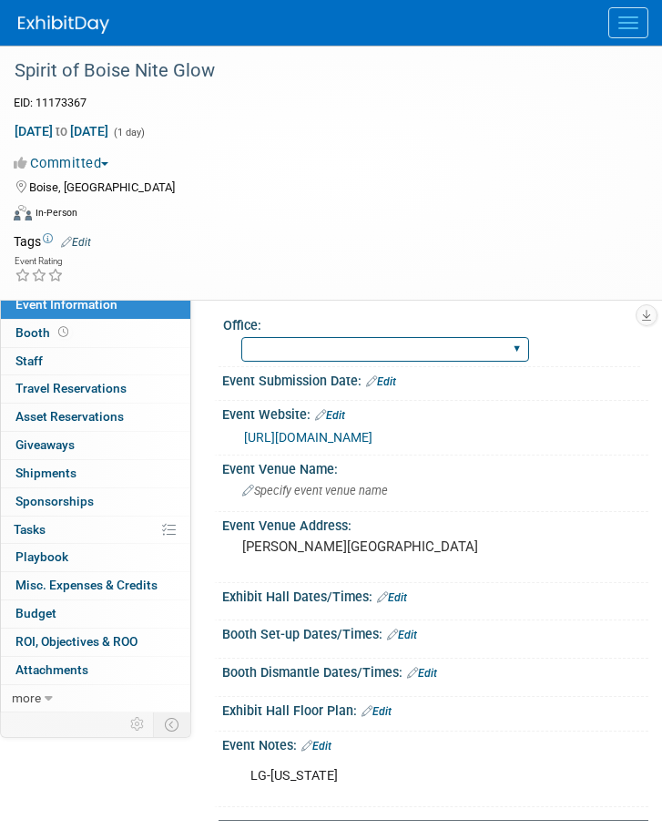
click at [376, 340] on select "[GEOGRAPHIC_DATA] [US_STATE] [GEOGRAPHIC_DATA] [GEOGRAPHIC_DATA] [GEOGRAPHIC_DA…" at bounding box center [385, 349] width 288 height 25
select select "[US_STATE]"
click at [241, 337] on select "[GEOGRAPHIC_DATA] [US_STATE] [GEOGRAPHIC_DATA] [GEOGRAPHIC_DATA] [GEOGRAPHIC_DA…" at bounding box center [385, 349] width 288 height 25
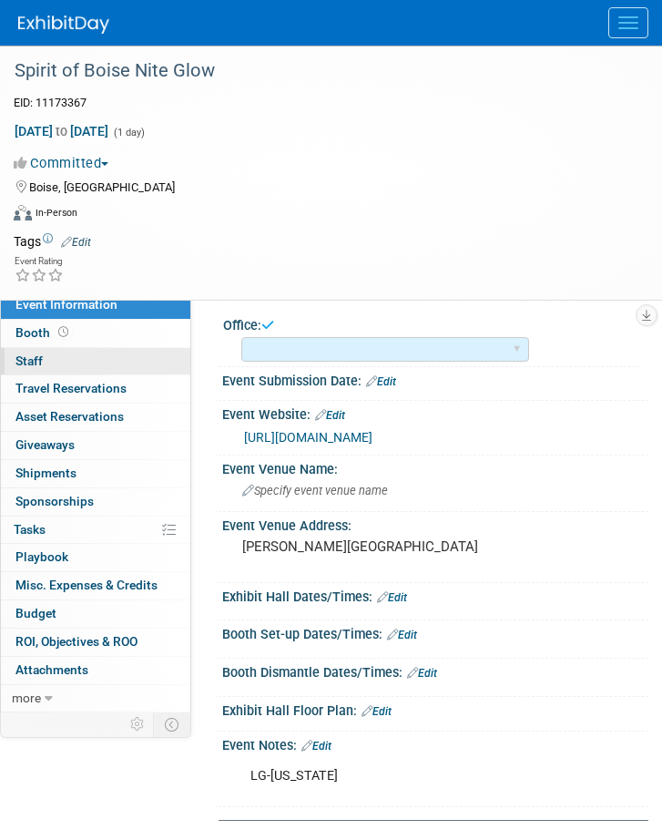
click at [37, 360] on span "Staff 0" at bounding box center [28, 360] width 27 height 15
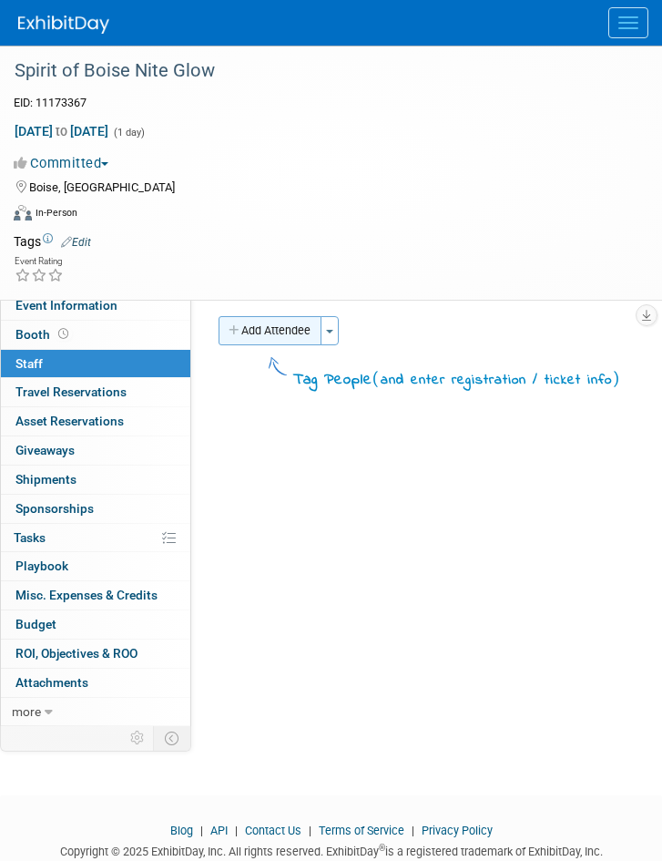
click at [283, 332] on button "Add Attendee" at bounding box center [270, 330] width 103 height 29
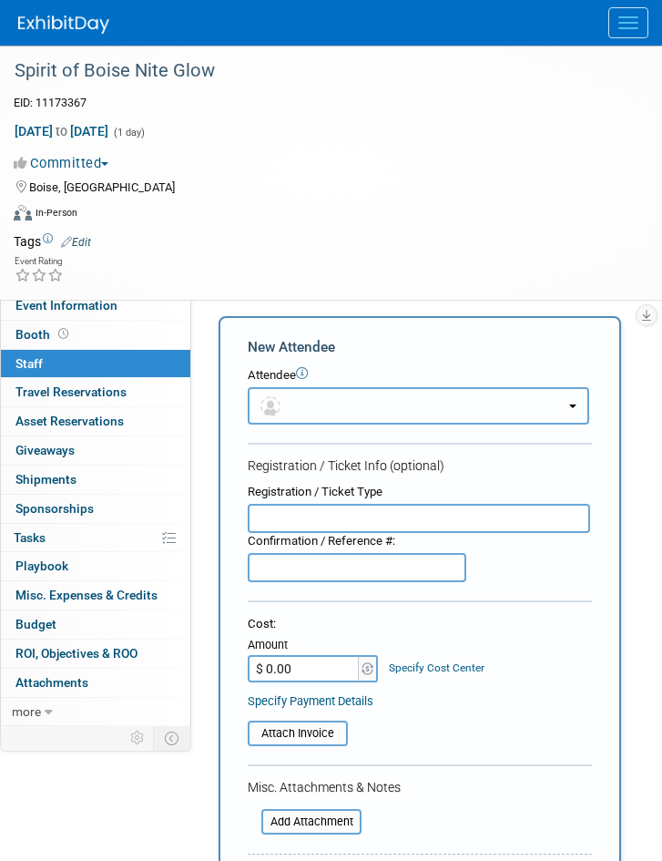
click at [294, 416] on button "button" at bounding box center [419, 405] width 342 height 37
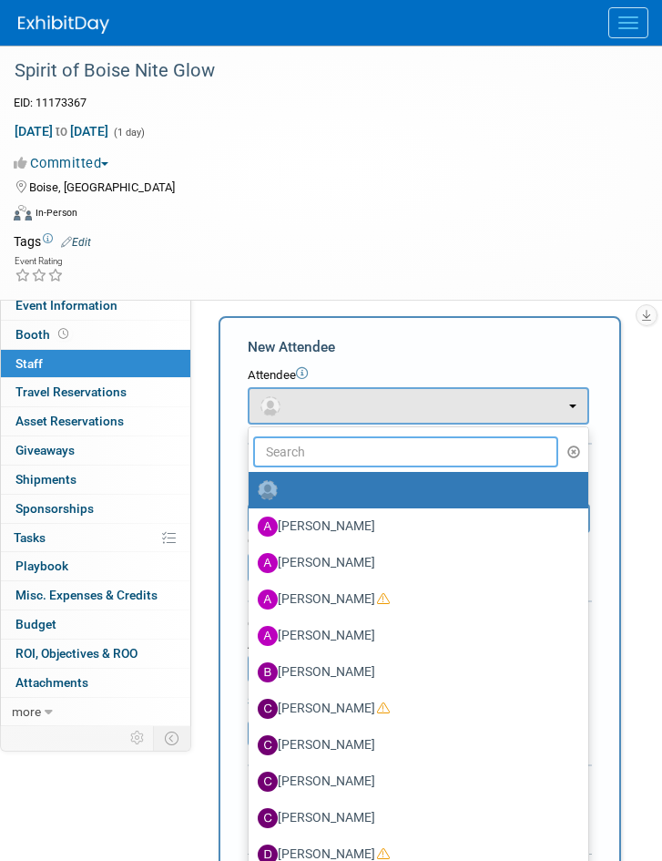
click at [307, 451] on input "text" at bounding box center [405, 451] width 305 height 31
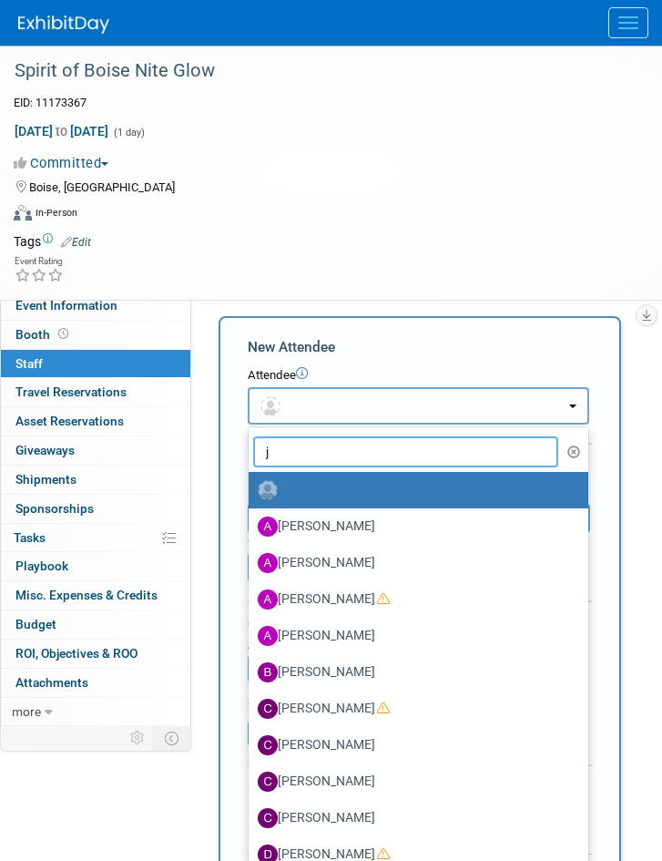
type input "jo"
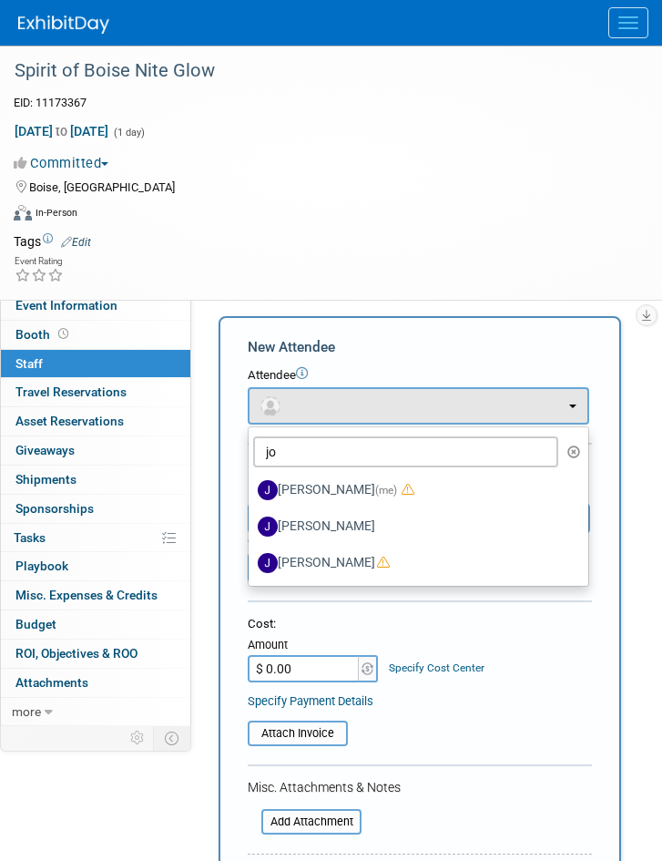
click at [342, 493] on label "[PERSON_NAME] (me)" at bounding box center [414, 490] width 312 height 29
click at [251, 493] on input "[PERSON_NAME] (me)" at bounding box center [246, 488] width 12 height 12
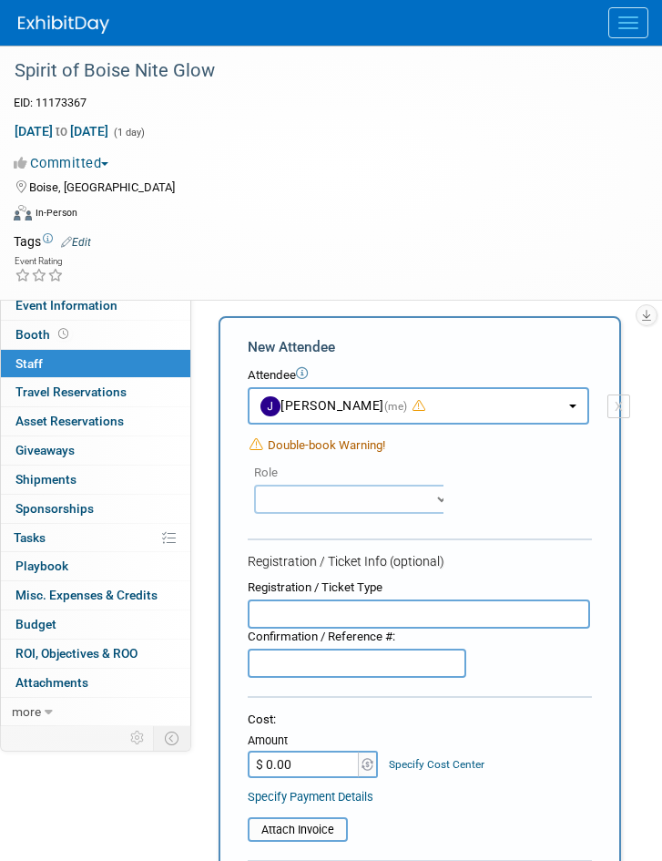
select select "42b345c0-50c4-4e30-b12f-944b97d3667c"
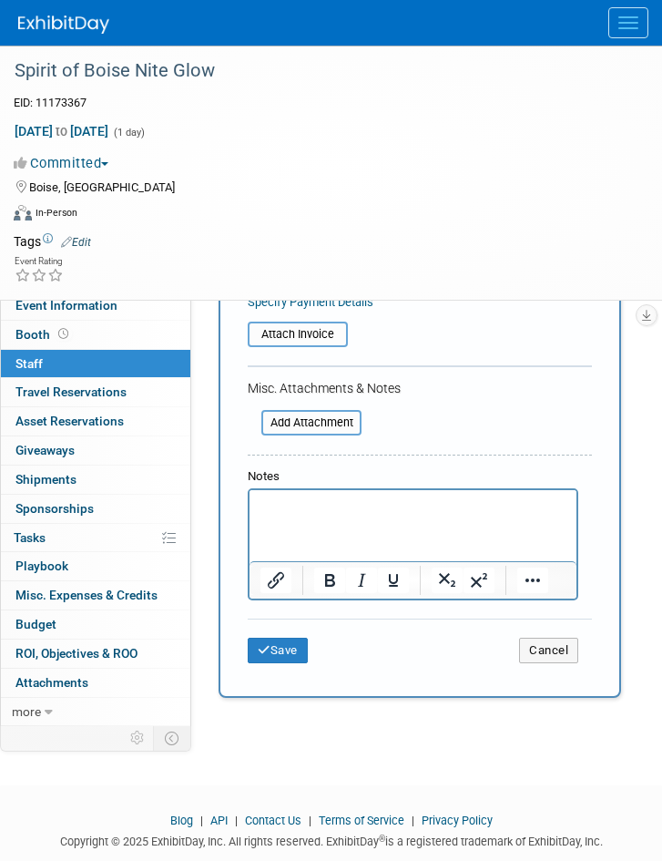
scroll to position [600, 0]
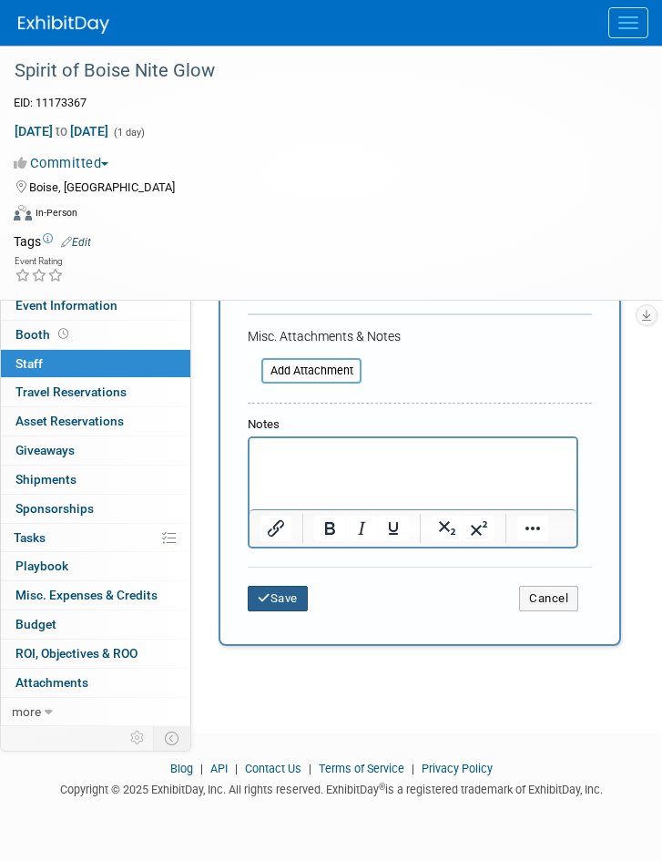
click at [285, 594] on button "Save" at bounding box center [278, 599] width 60 height 26
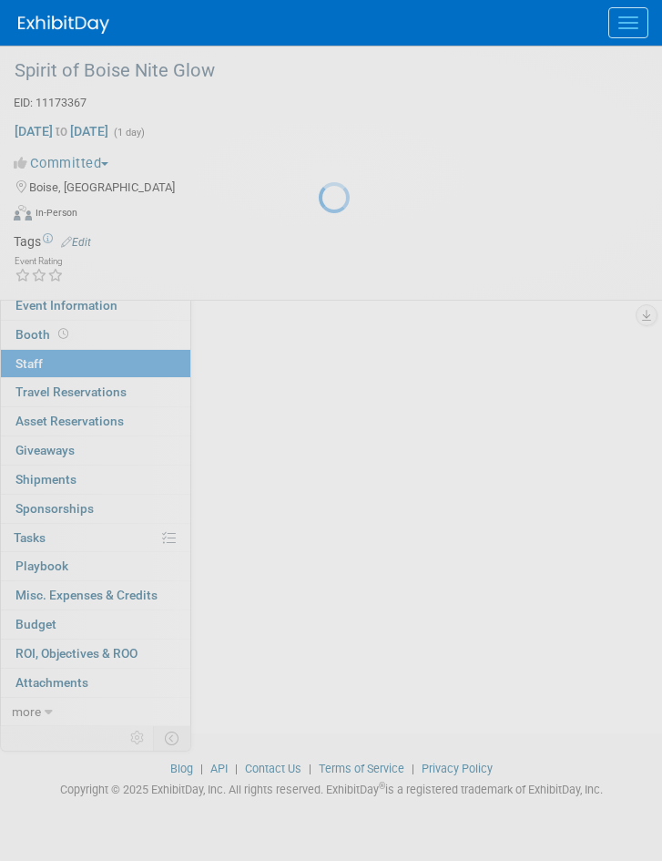
scroll to position [62, 0]
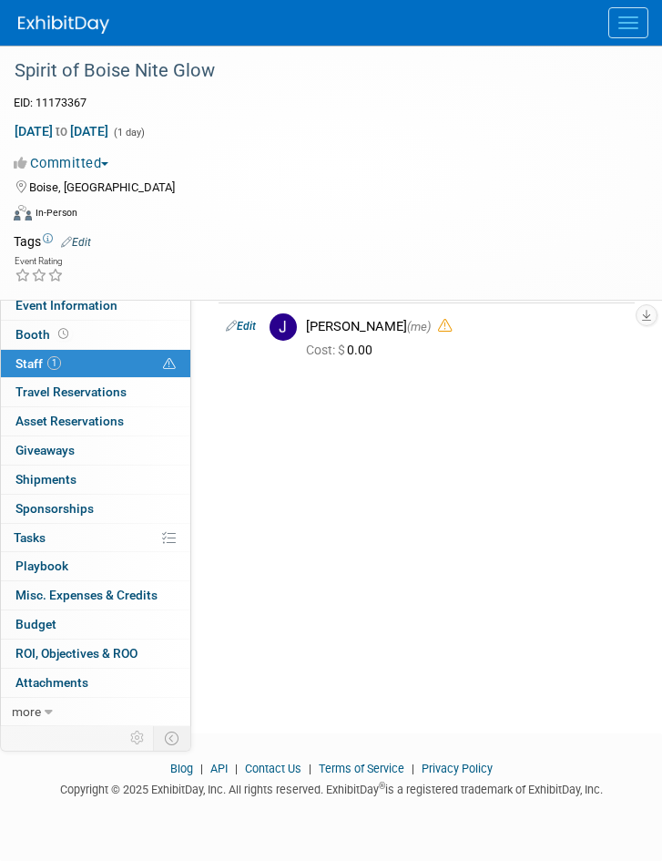
click at [628, 9] on button "Menu" at bounding box center [629, 22] width 40 height 31
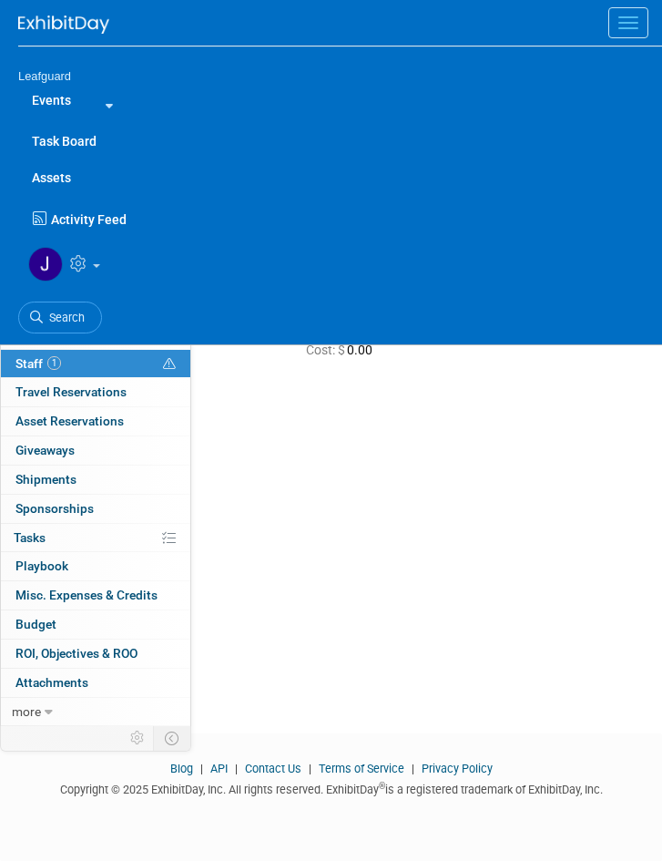
click at [47, 313] on span "Search" at bounding box center [64, 318] width 42 height 14
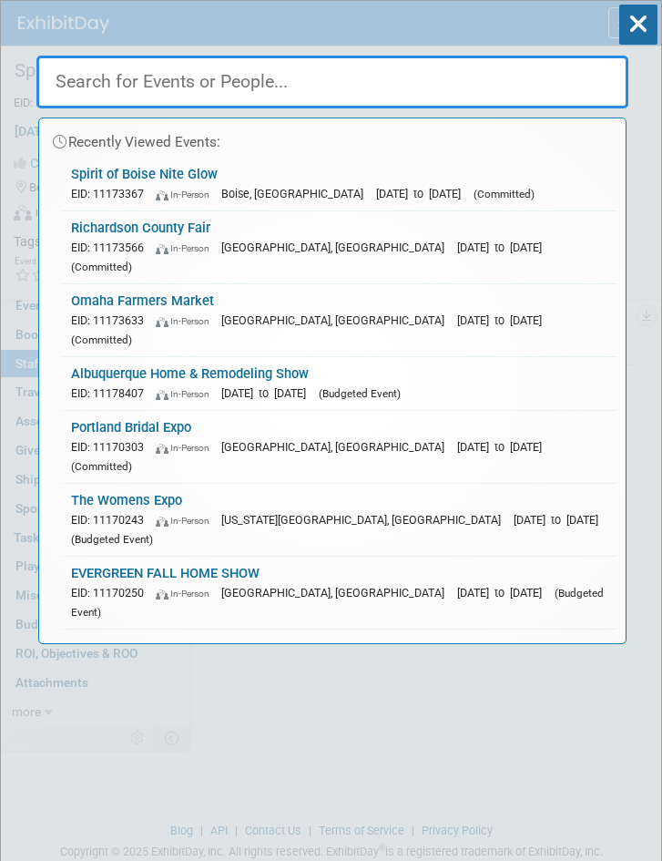
paste input "Wichita Wind Surge ([US_STATE])"
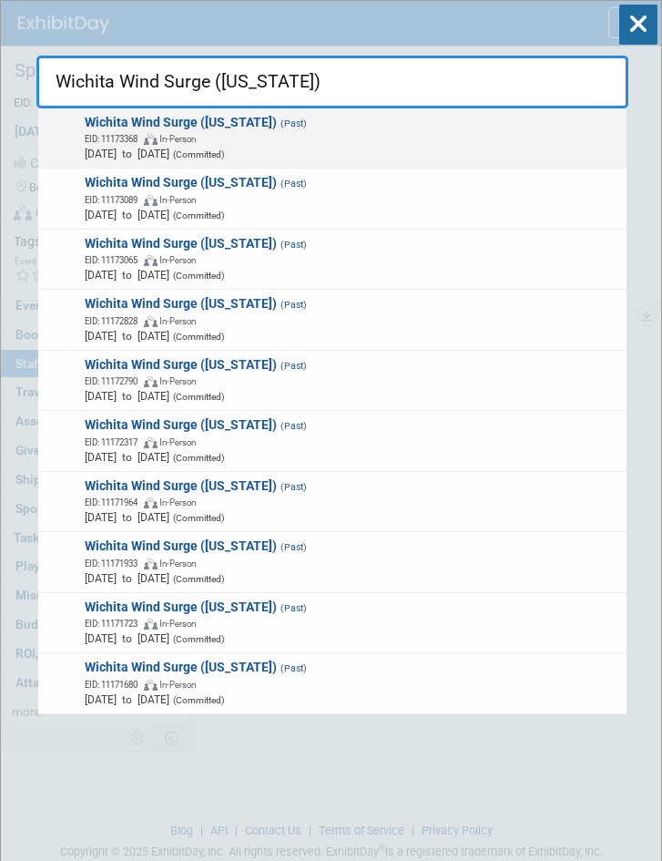
type input "Wichita Wind Surge ([US_STATE])"
click at [280, 128] on span "(Past)" at bounding box center [292, 124] width 30 height 12
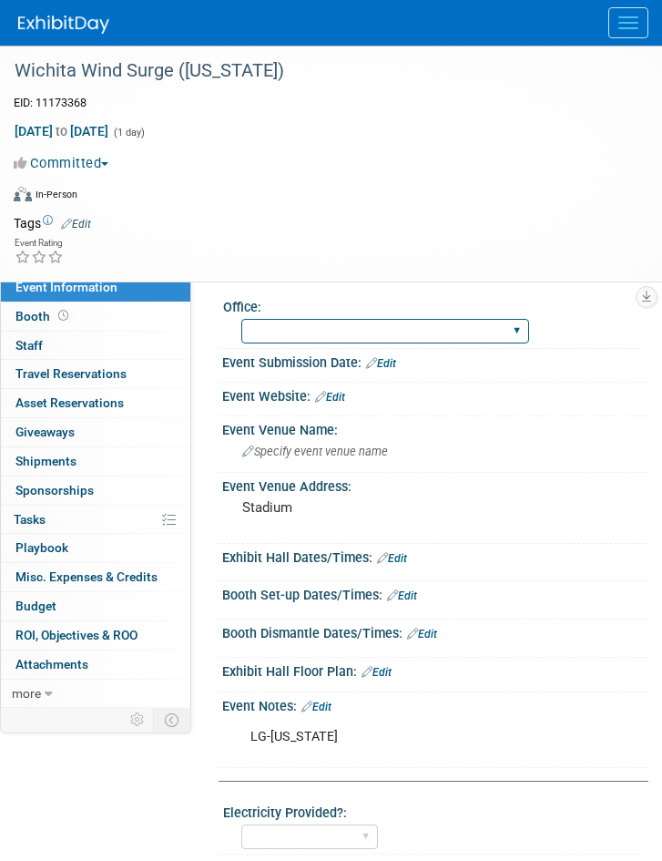
click at [384, 322] on select "[GEOGRAPHIC_DATA] [US_STATE] [GEOGRAPHIC_DATA] [GEOGRAPHIC_DATA] [GEOGRAPHIC_DA…" at bounding box center [385, 331] width 288 height 25
select select "[US_STATE]"
click at [241, 319] on select "[GEOGRAPHIC_DATA] [US_STATE] [GEOGRAPHIC_DATA] [GEOGRAPHIC_DATA] [GEOGRAPHIC_DA…" at bounding box center [385, 331] width 288 height 25
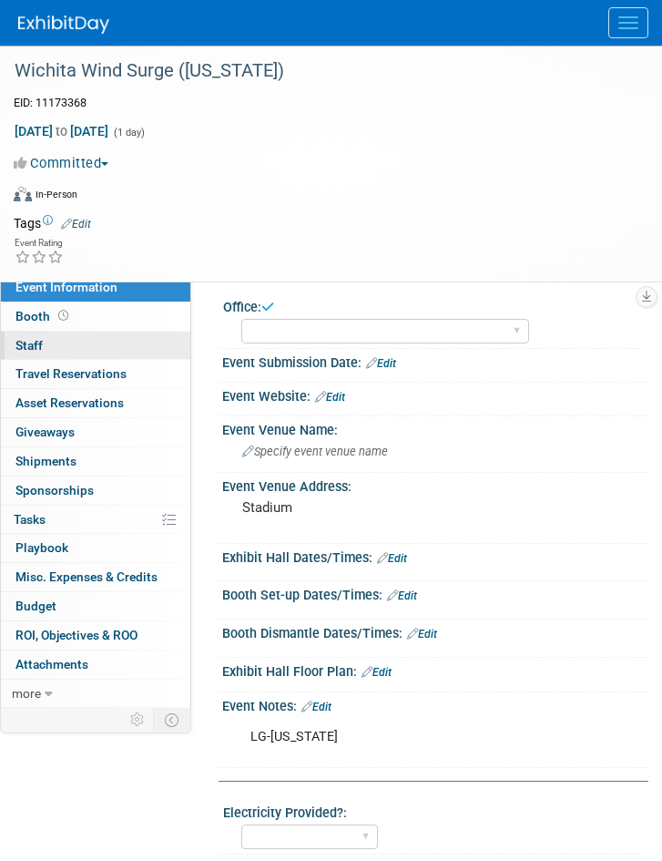
click at [45, 343] on link "0 Staff 0" at bounding box center [95, 346] width 189 height 28
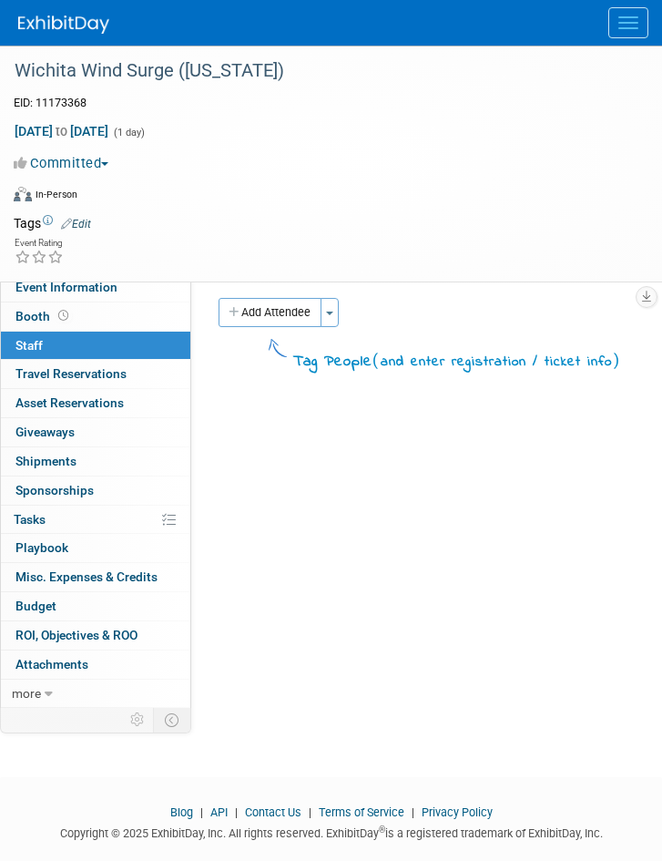
click at [294, 305] on button "Add Attendee" at bounding box center [270, 312] width 103 height 29
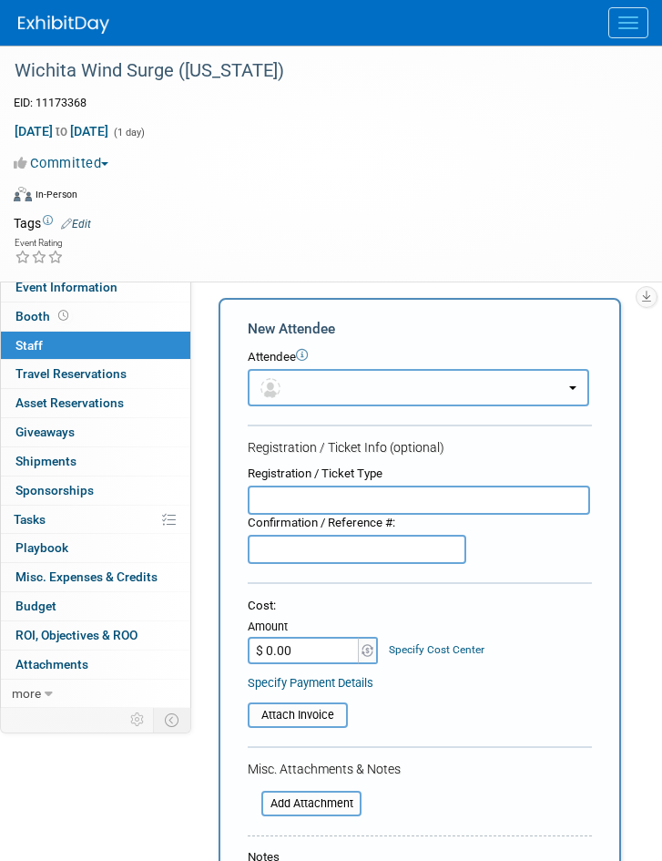
click at [282, 400] on button "button" at bounding box center [419, 387] width 342 height 37
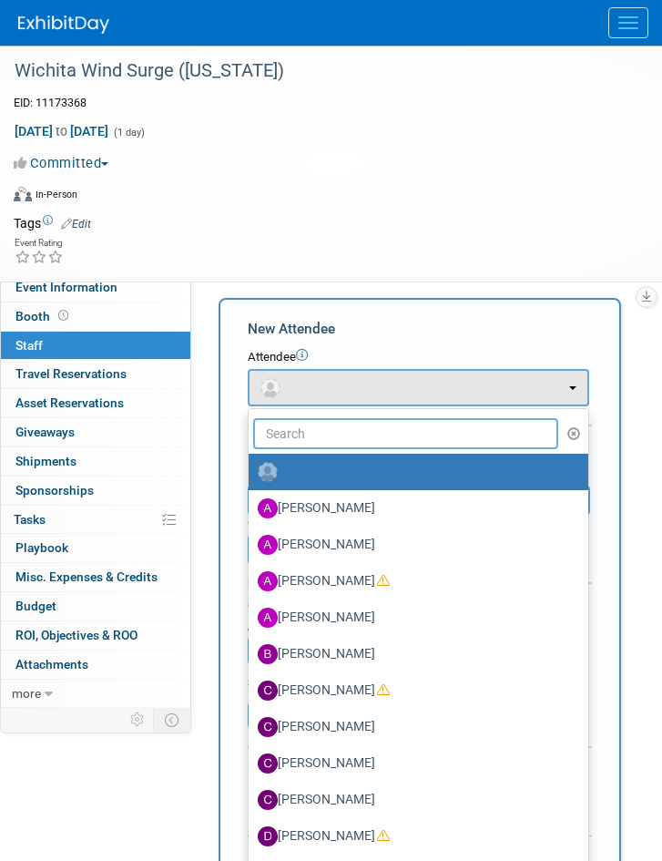
click at [306, 432] on input "text" at bounding box center [405, 433] width 305 height 31
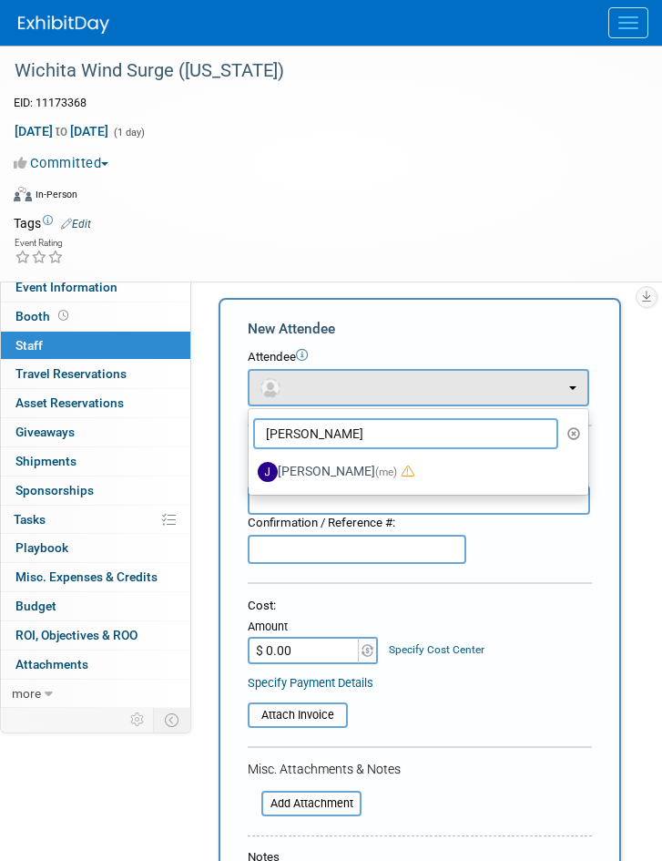
type input "joe"
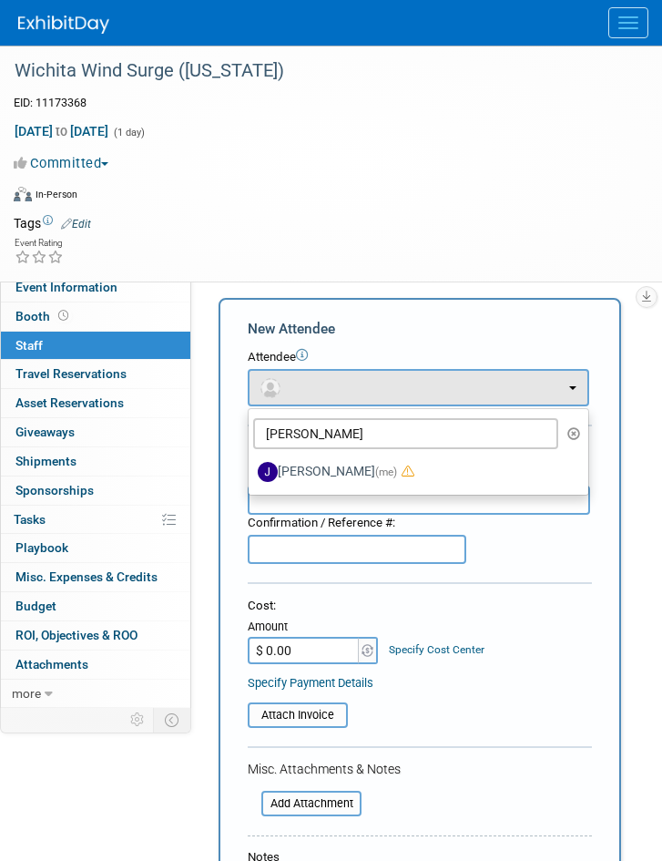
click at [338, 461] on label "[PERSON_NAME] (me)" at bounding box center [414, 471] width 312 height 29
click at [251, 464] on input "[PERSON_NAME] (me)" at bounding box center [246, 470] width 12 height 12
select select "42b345c0-50c4-4e30-b12f-944b97d3667c"
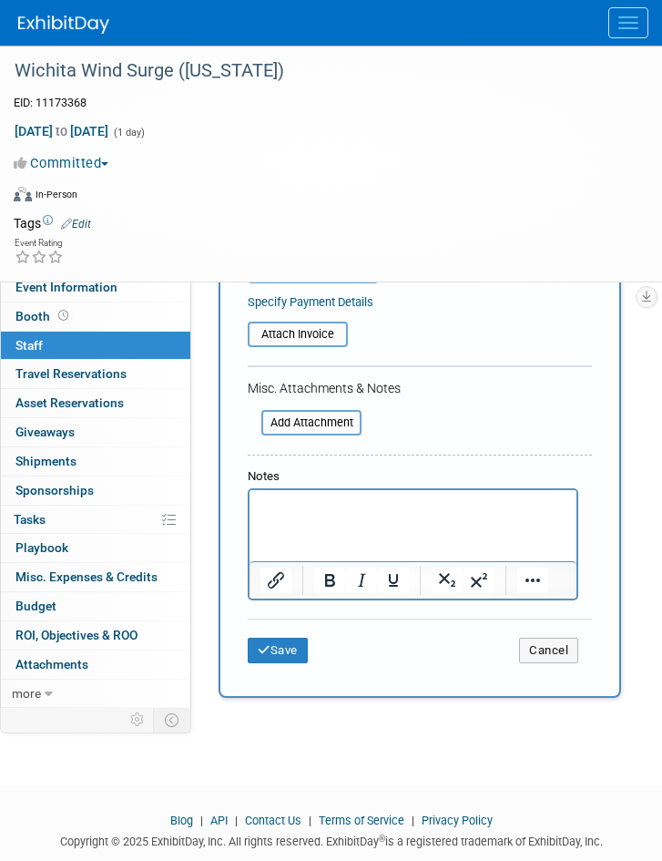
scroll to position [582, 0]
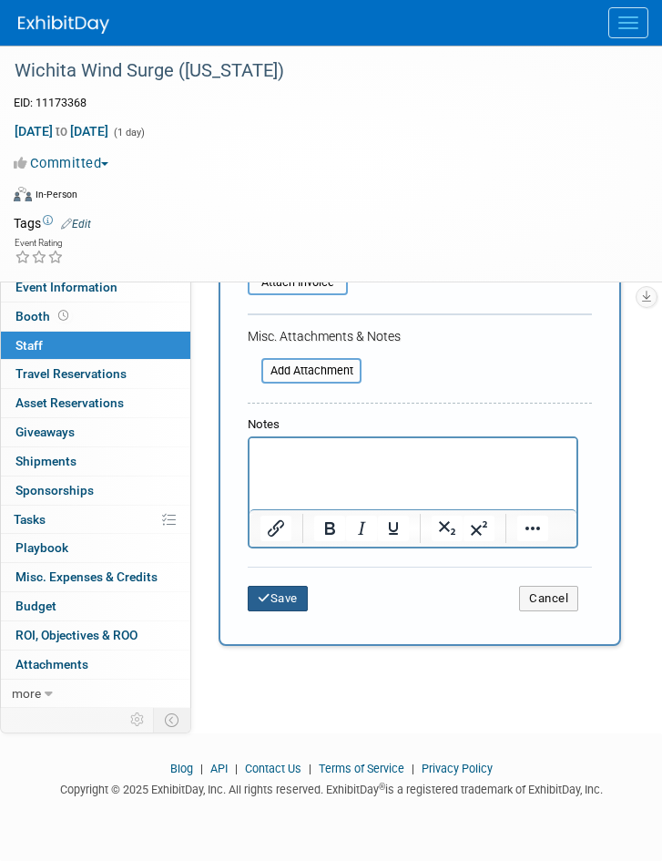
click at [293, 592] on button "Save" at bounding box center [278, 599] width 60 height 26
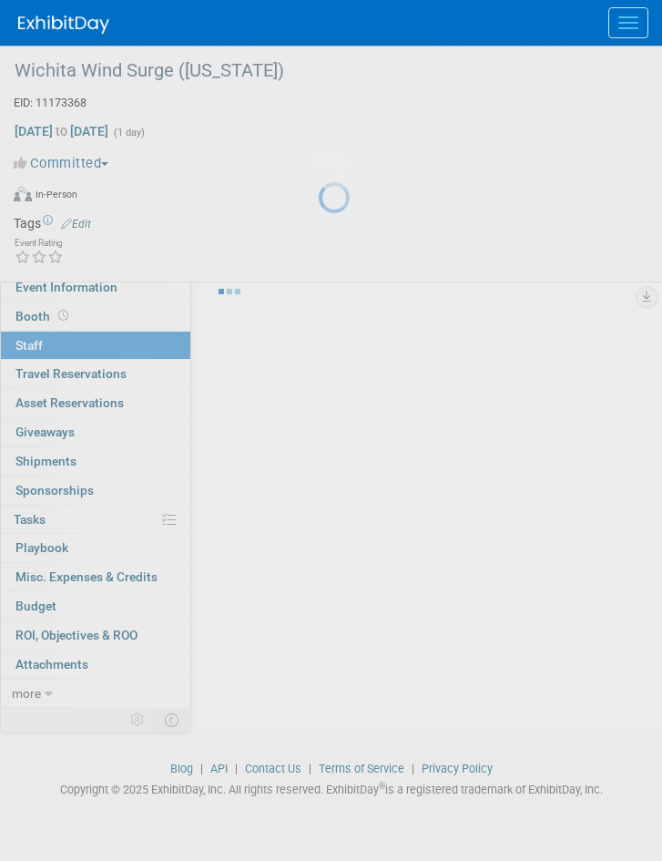
scroll to position [44, 0]
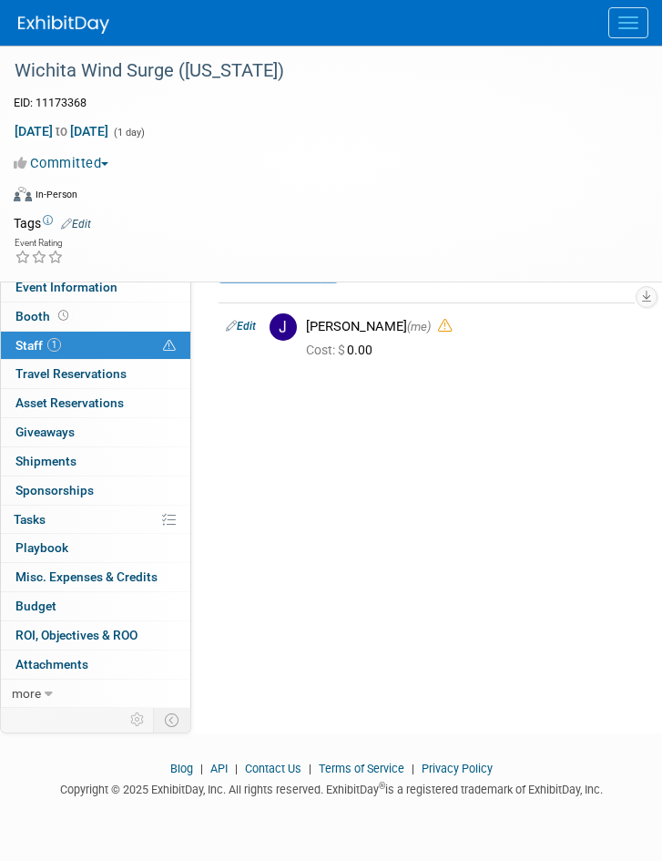
click at [624, 18] on button "Menu" at bounding box center [629, 22] width 40 height 31
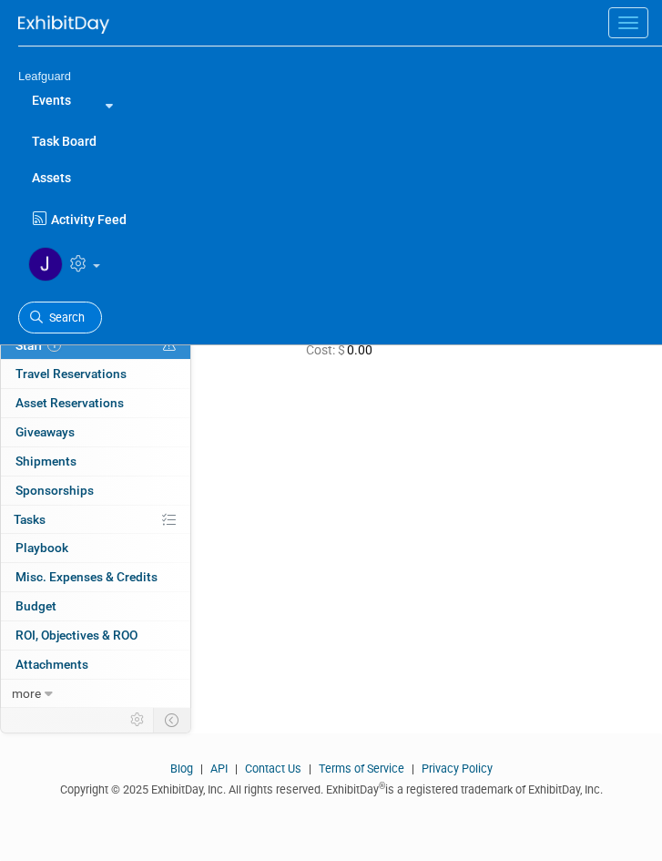
click at [74, 311] on span "Search" at bounding box center [64, 318] width 42 height 14
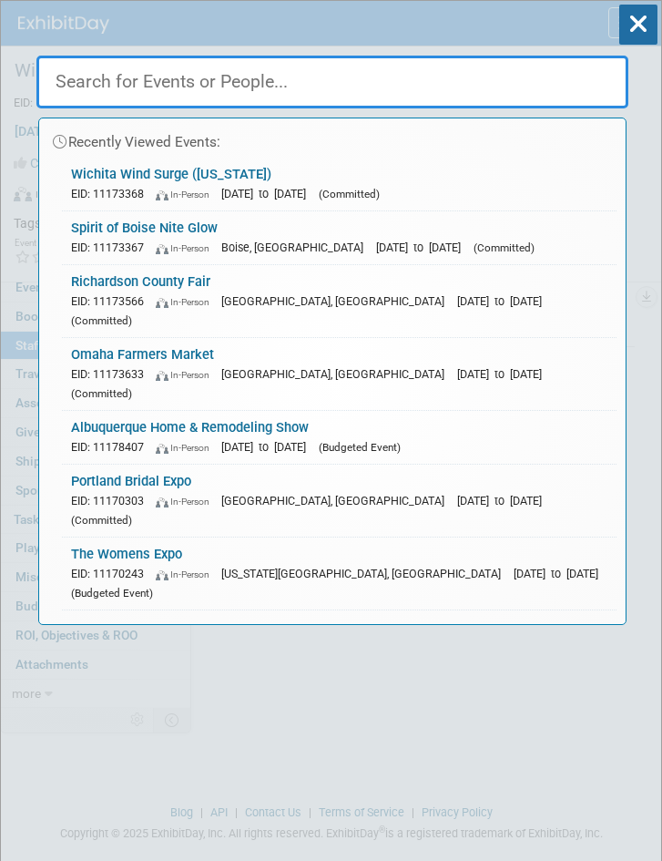
paste input "[US_STATE] State Fair"
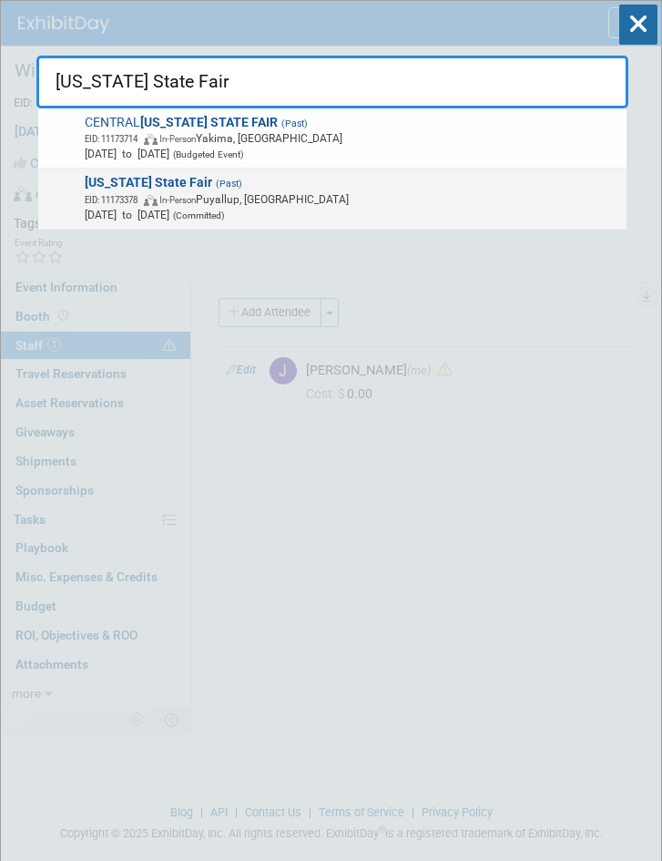
type input "[US_STATE] State Fair"
click at [197, 189] on strong "[US_STATE] State Fair" at bounding box center [149, 182] width 128 height 15
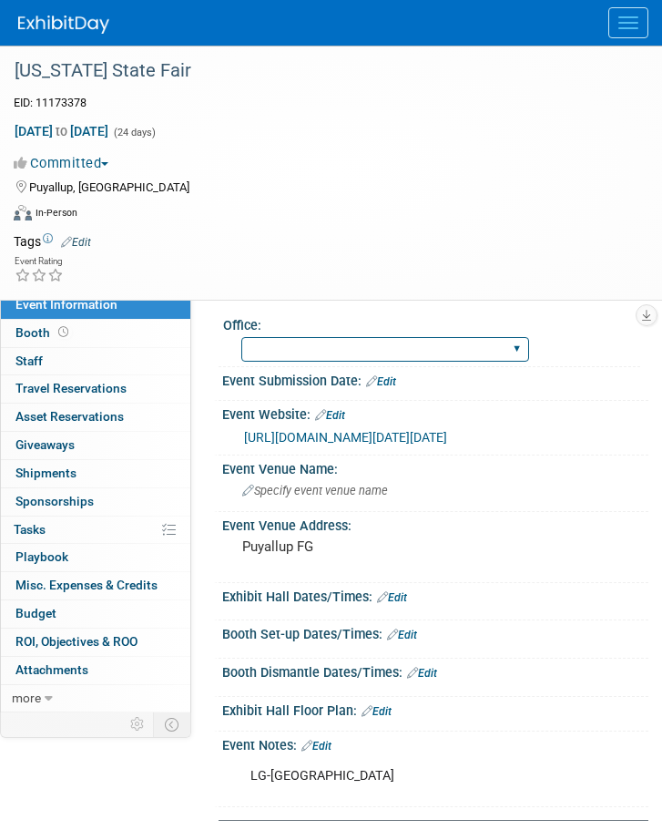
click at [383, 341] on select "[GEOGRAPHIC_DATA] [US_STATE] [GEOGRAPHIC_DATA] [GEOGRAPHIC_DATA] [GEOGRAPHIC_DA…" at bounding box center [385, 349] width 288 height 25
select select "[GEOGRAPHIC_DATA]"
click at [241, 337] on select "[GEOGRAPHIC_DATA] [US_STATE] [GEOGRAPHIC_DATA] [GEOGRAPHIC_DATA] [GEOGRAPHIC_DA…" at bounding box center [385, 349] width 288 height 25
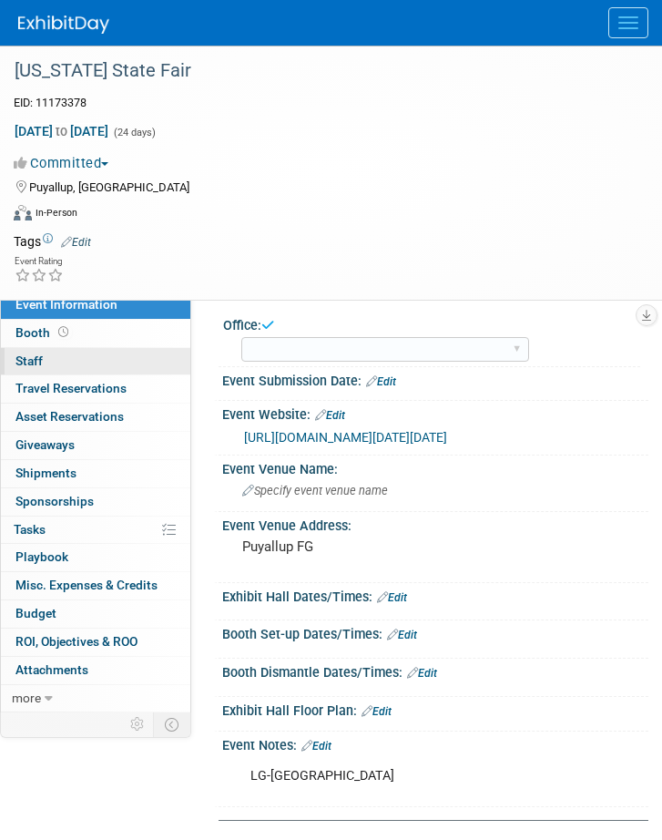
drag, startPoint x: 36, startPoint y: 363, endPoint x: 49, endPoint y: 364, distance: 13.8
click at [36, 362] on span "Staff 0" at bounding box center [28, 360] width 27 height 15
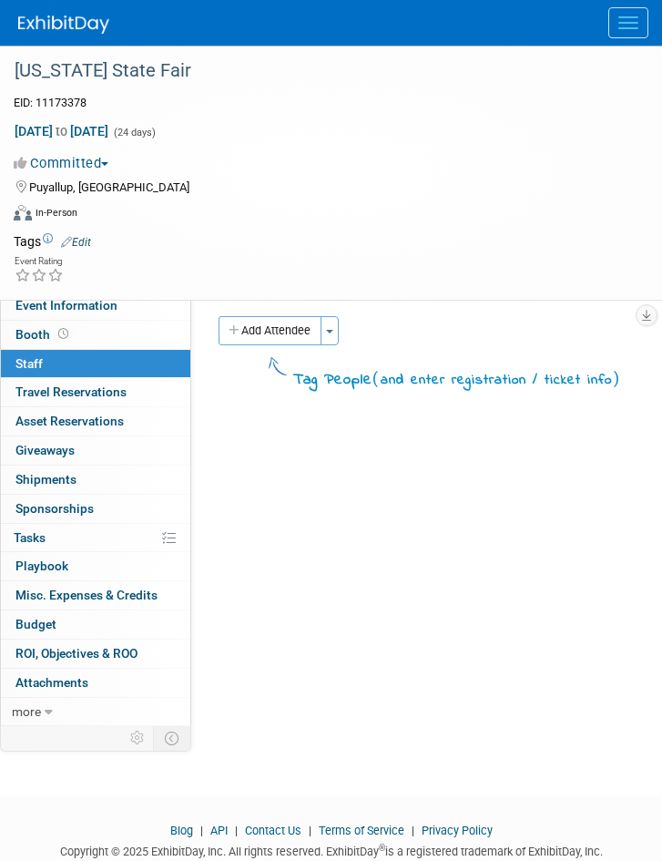
click at [291, 330] on button "Add Attendee" at bounding box center [270, 330] width 103 height 29
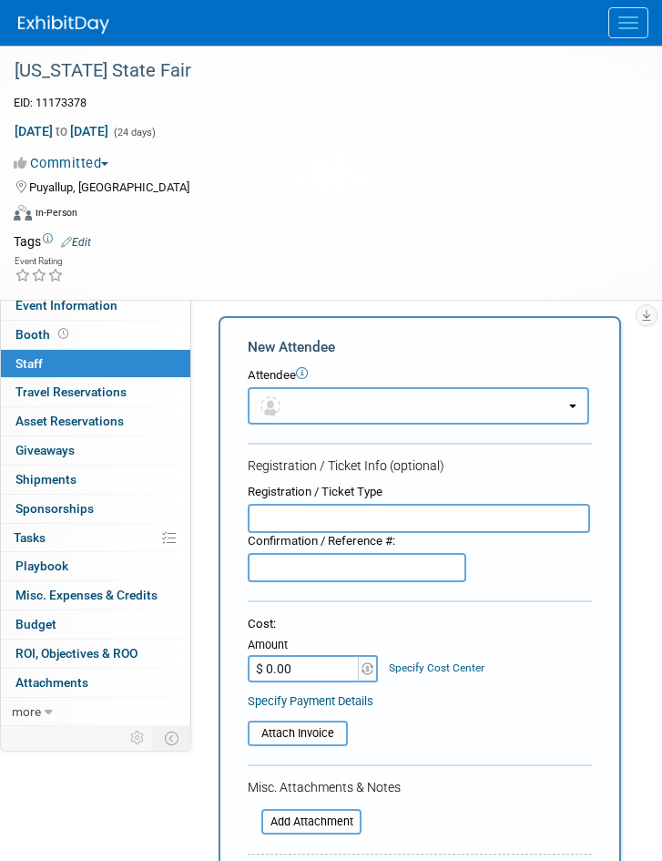
click at [302, 415] on button "button" at bounding box center [419, 405] width 342 height 37
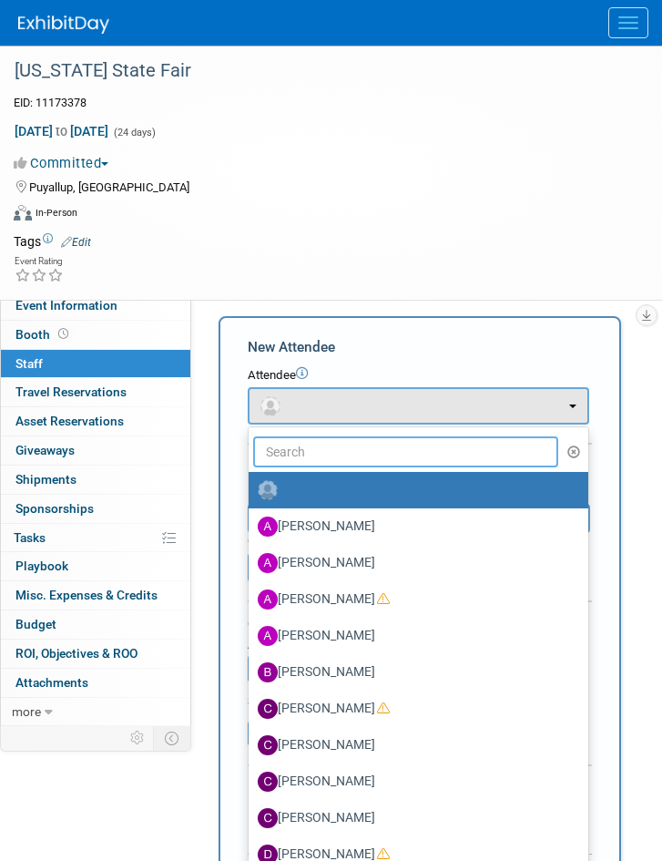
click at [309, 449] on input "text" at bounding box center [405, 451] width 305 height 31
type input "jo"
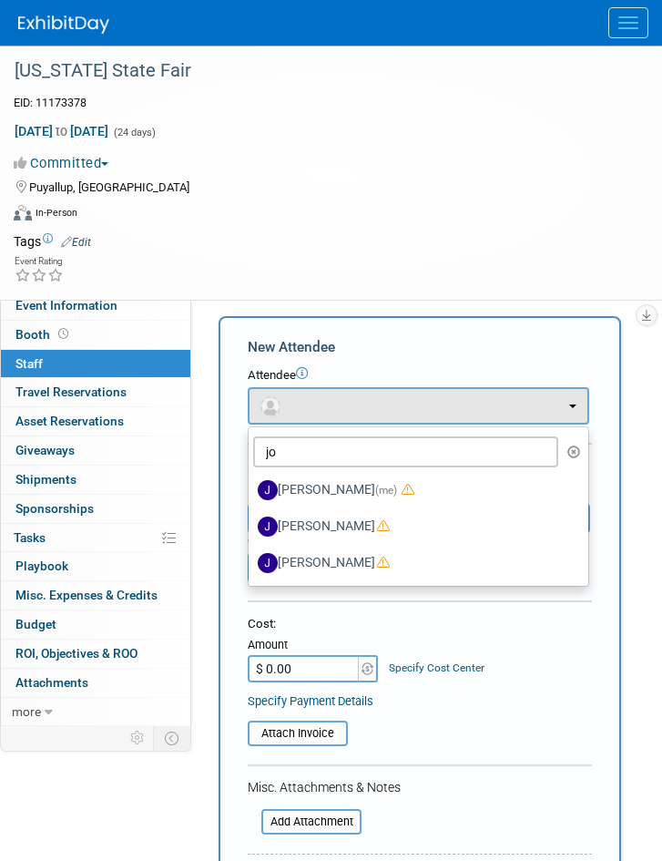
click at [316, 488] on label "[PERSON_NAME] (me)" at bounding box center [414, 490] width 312 height 29
click at [251, 488] on input "[PERSON_NAME] (me)" at bounding box center [246, 488] width 12 height 12
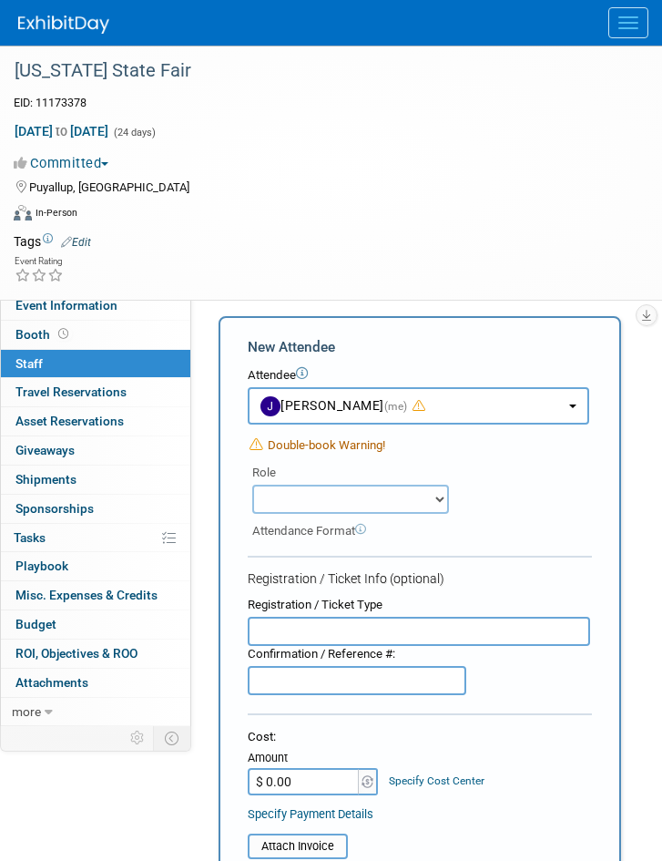
select select "42b345c0-50c4-4e30-b12f-944b97d3667c"
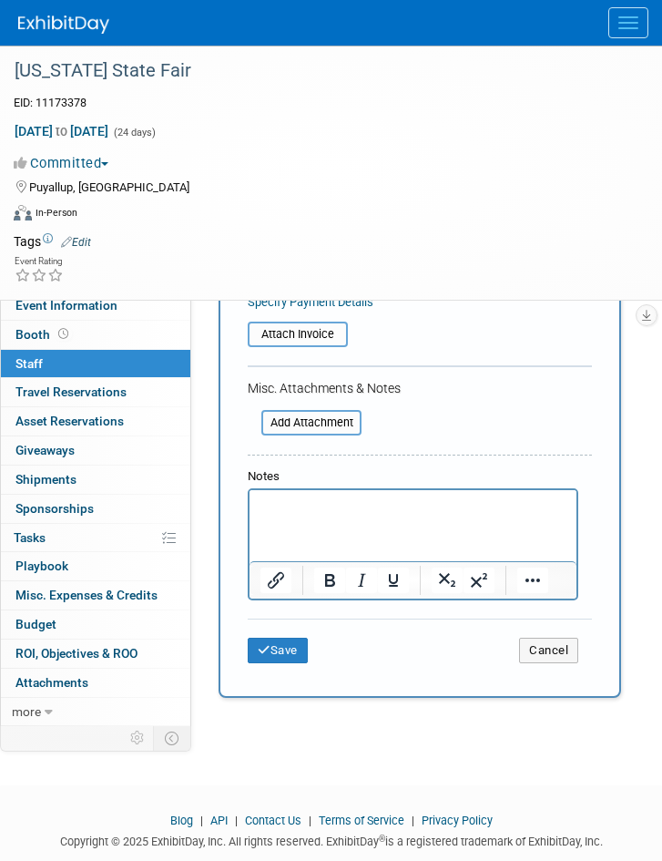
scroll to position [600, 0]
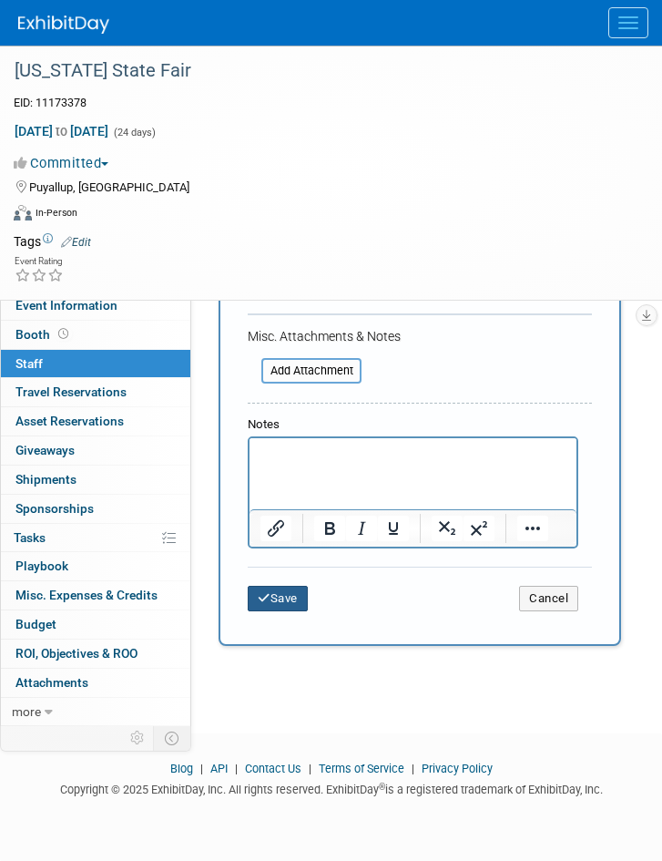
click at [293, 595] on button "Save" at bounding box center [278, 599] width 60 height 26
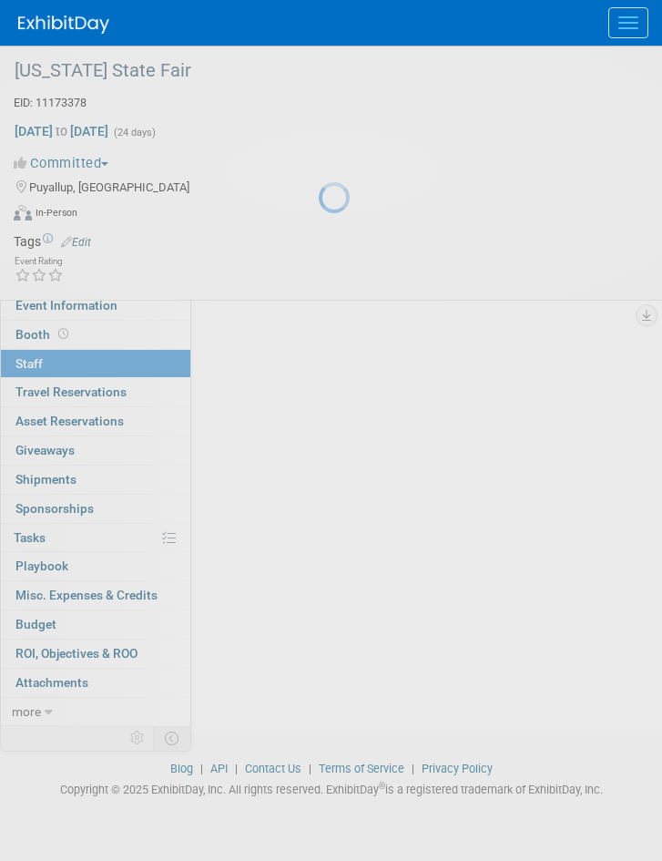
scroll to position [62, 0]
